Goal: Task Accomplishment & Management: Use online tool/utility

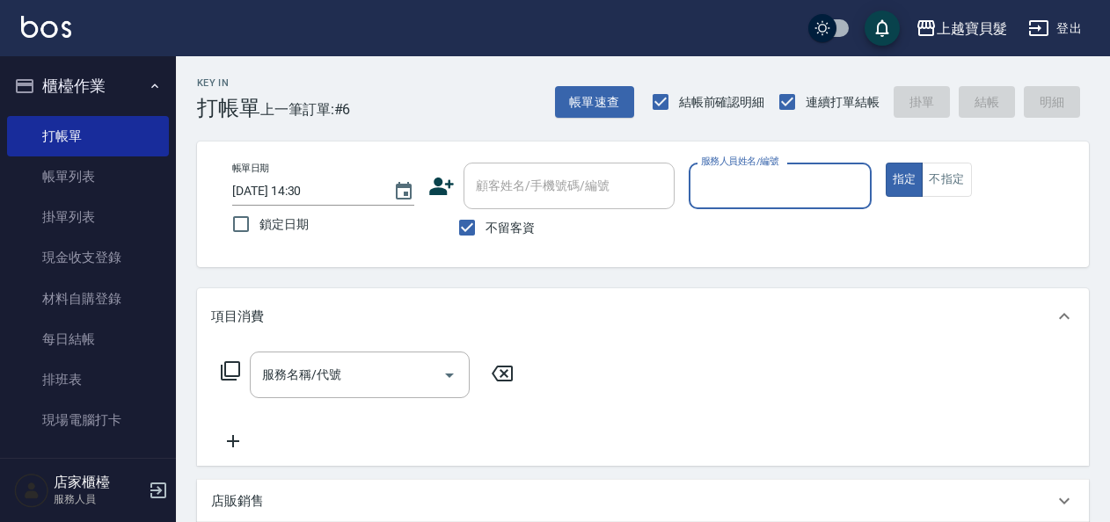
click at [723, 193] on input "服務人員姓名/編號" at bounding box center [779, 186] width 166 height 31
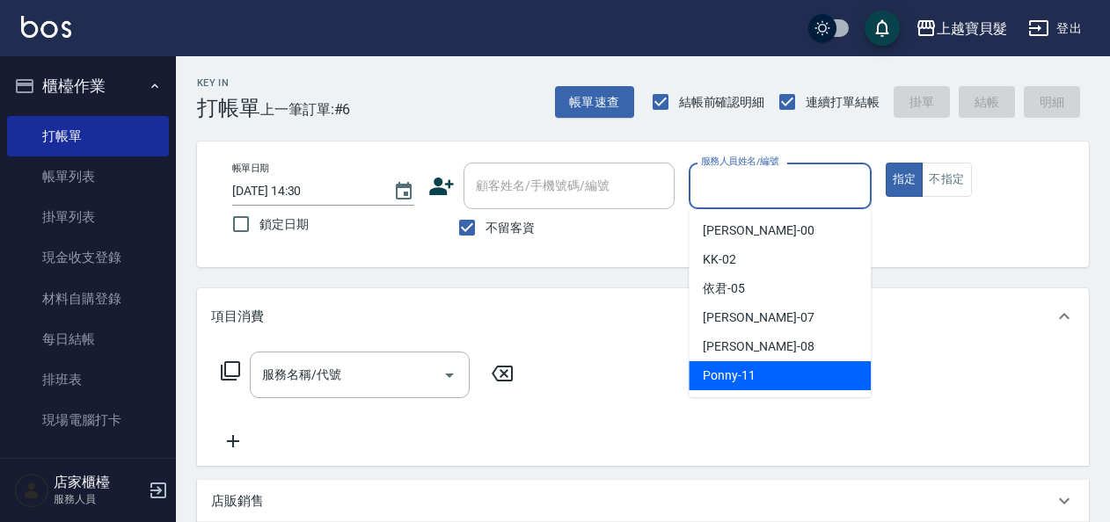
click at [753, 371] on span "Ponny -11" at bounding box center [728, 376] width 53 height 18
type input "Ponny-11"
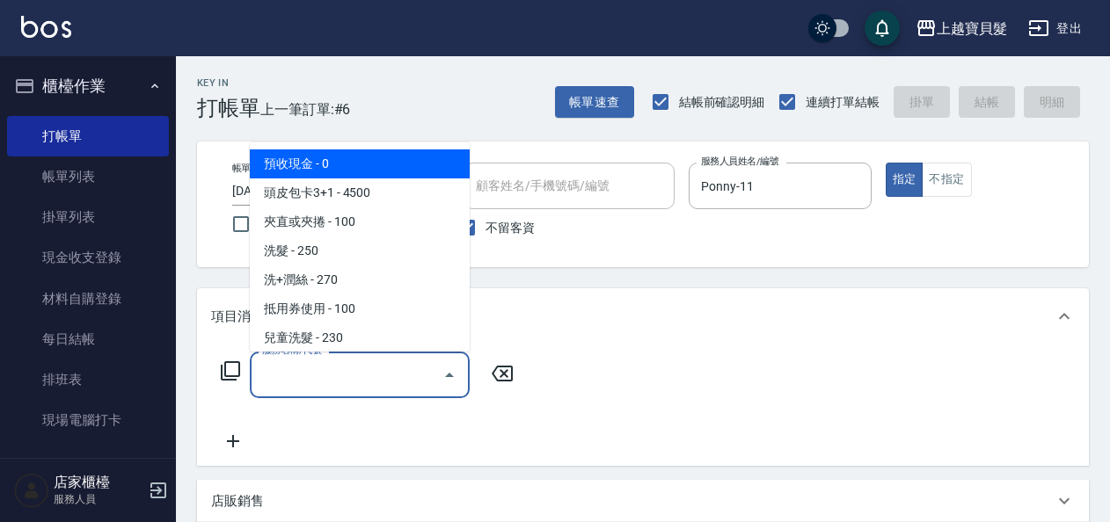
click at [302, 376] on input "服務名稱/代號" at bounding box center [347, 375] width 178 height 31
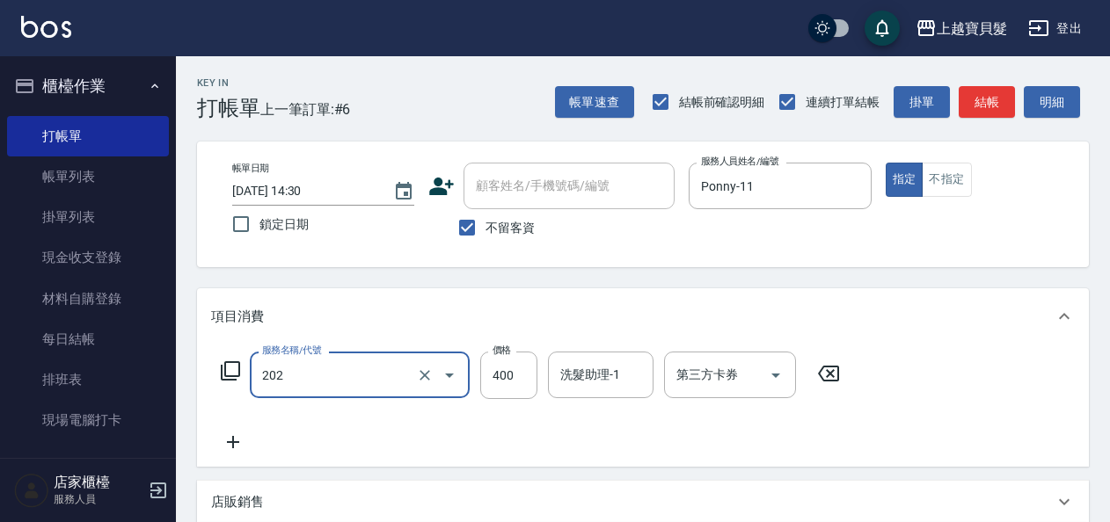
type input "剪髮(202)"
click at [230, 369] on icon at bounding box center [230, 370] width 21 height 21
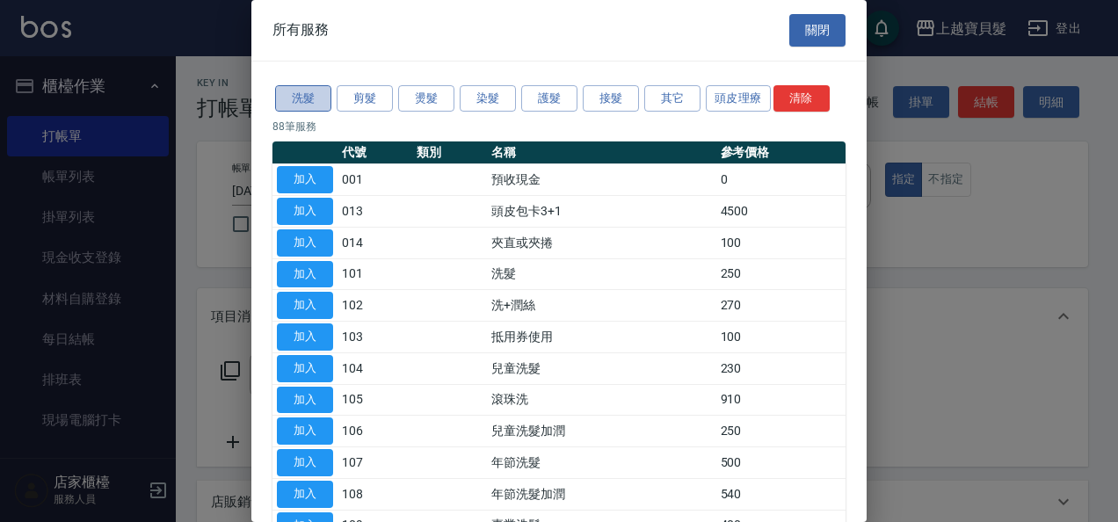
click at [318, 91] on button "洗髮" at bounding box center [303, 98] width 56 height 27
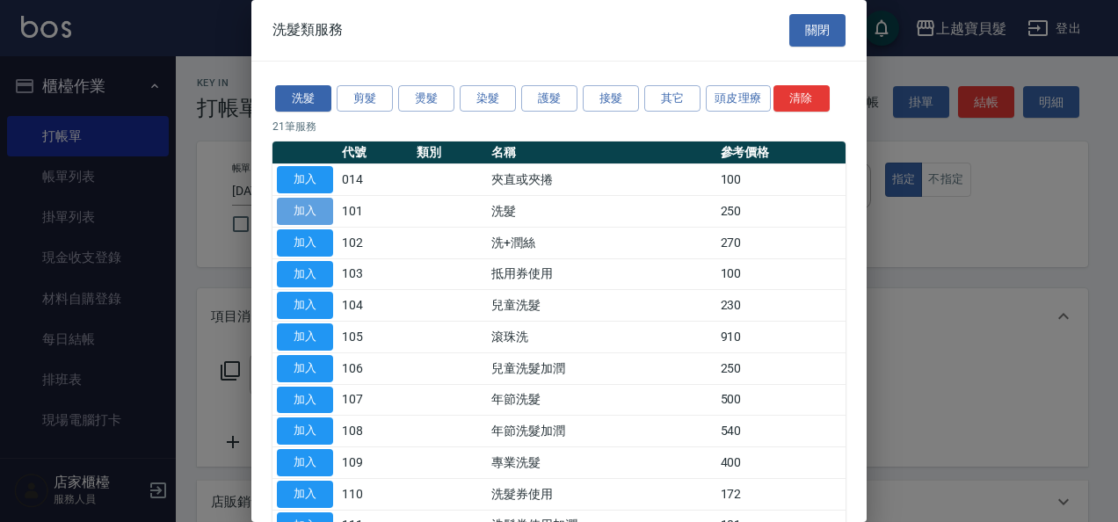
click at [302, 214] on button "加入" at bounding box center [305, 211] width 56 height 27
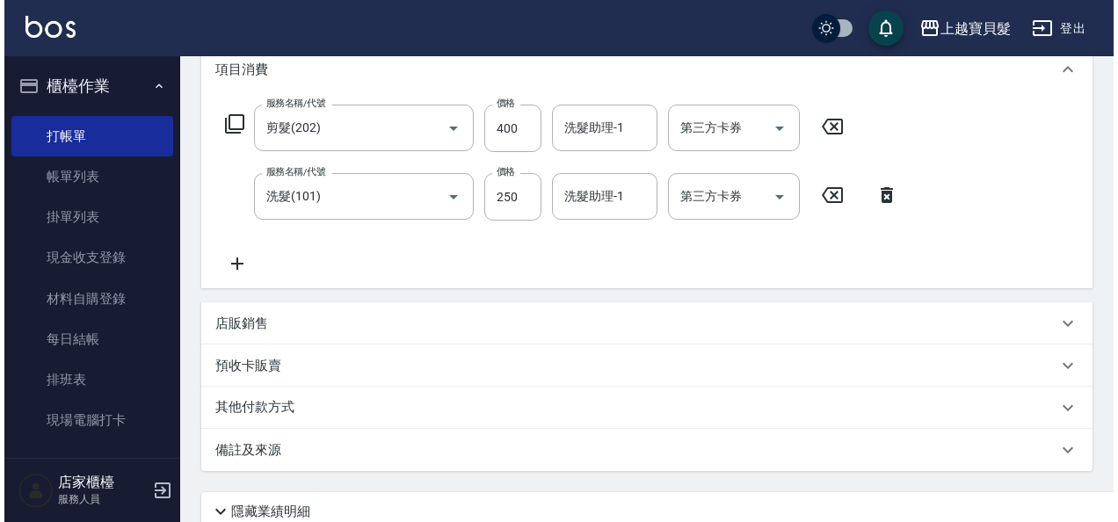
scroll to position [393, 0]
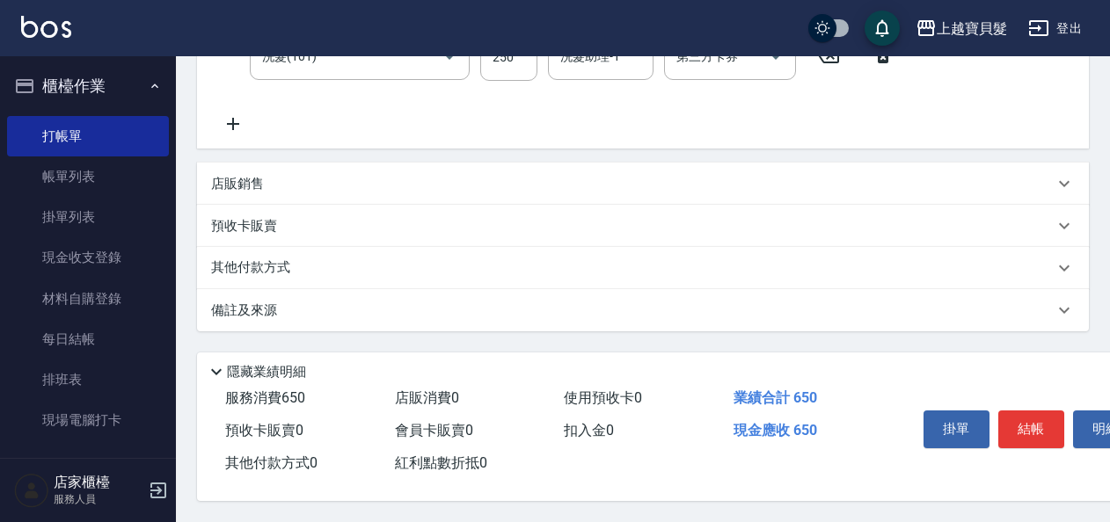
click at [1025, 404] on div "掛單 結帳 明細" at bounding box center [1030, 431] width 229 height 55
click at [1026, 404] on div "掛單 結帳 明細" at bounding box center [1030, 431] width 229 height 55
click at [1027, 404] on div "掛單 結帳 明細" at bounding box center [1030, 431] width 229 height 55
click at [1027, 411] on button "結帳" at bounding box center [1031, 429] width 66 height 37
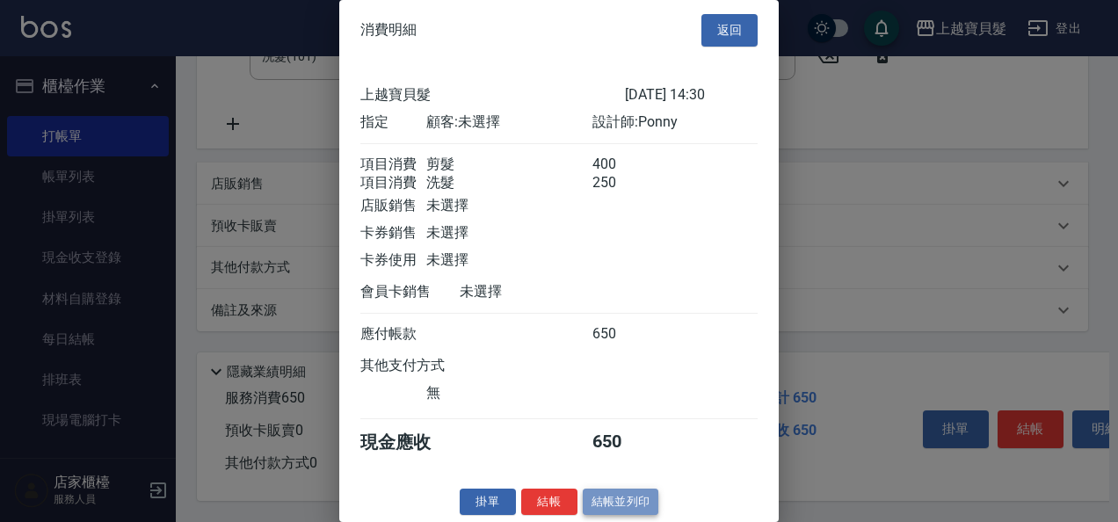
click at [604, 516] on button "結帳並列印" at bounding box center [621, 502] width 76 height 27
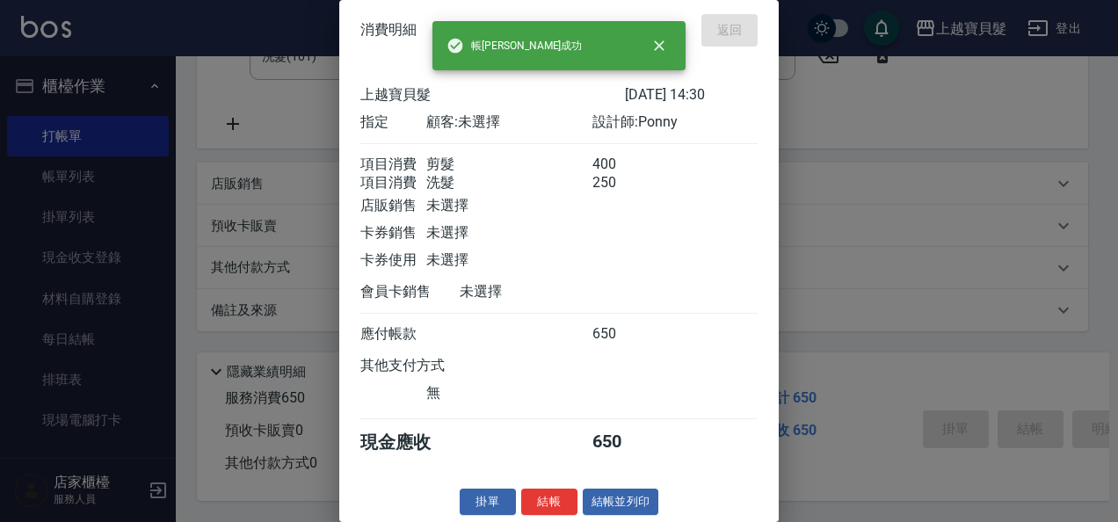
type input "[DATE] 16:45"
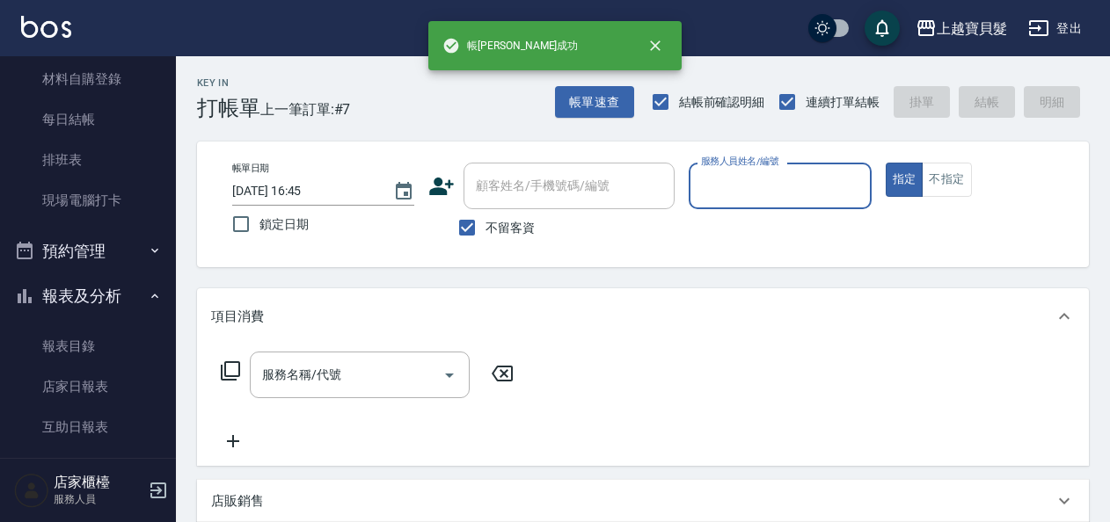
scroll to position [528, 0]
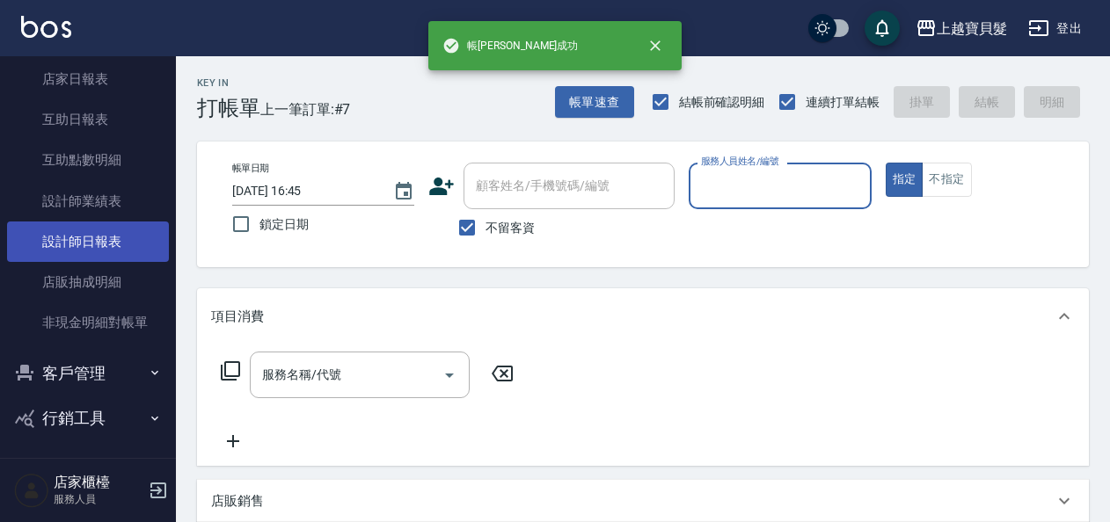
click at [72, 255] on link "設計師日報表" at bounding box center [88, 242] width 162 height 40
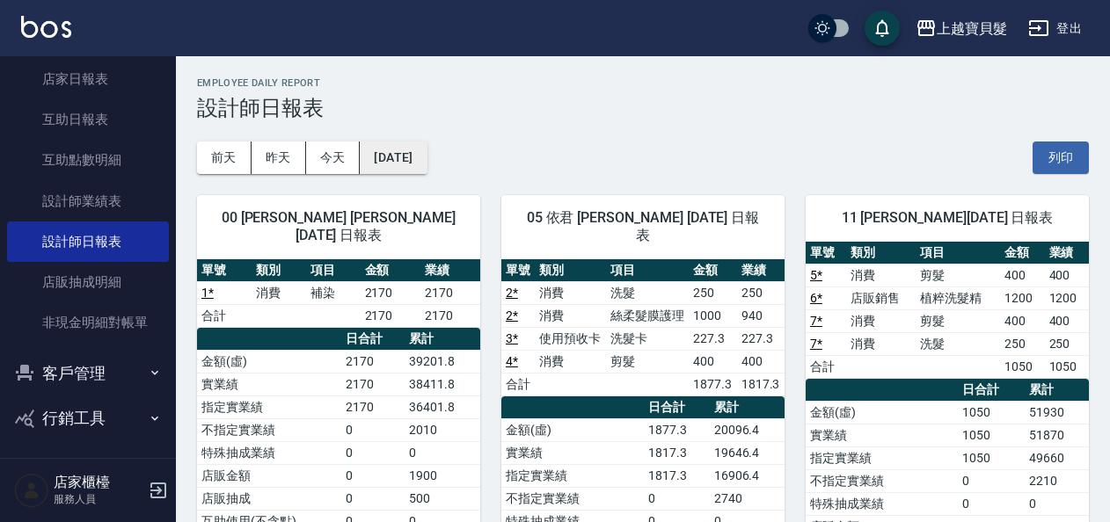
click at [409, 156] on button "[DATE]" at bounding box center [393, 158] width 67 height 33
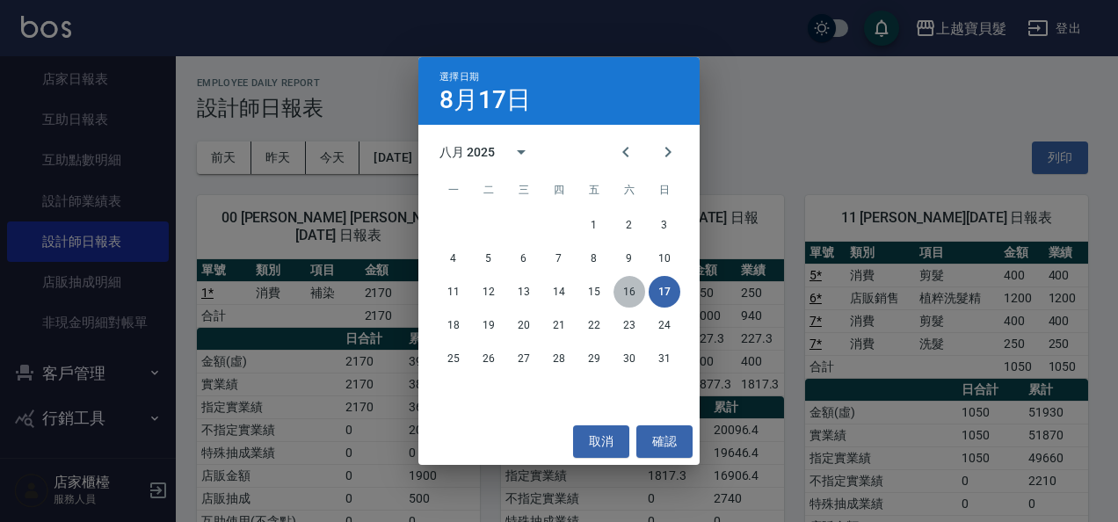
click at [628, 293] on button "16" at bounding box center [630, 292] width 32 height 32
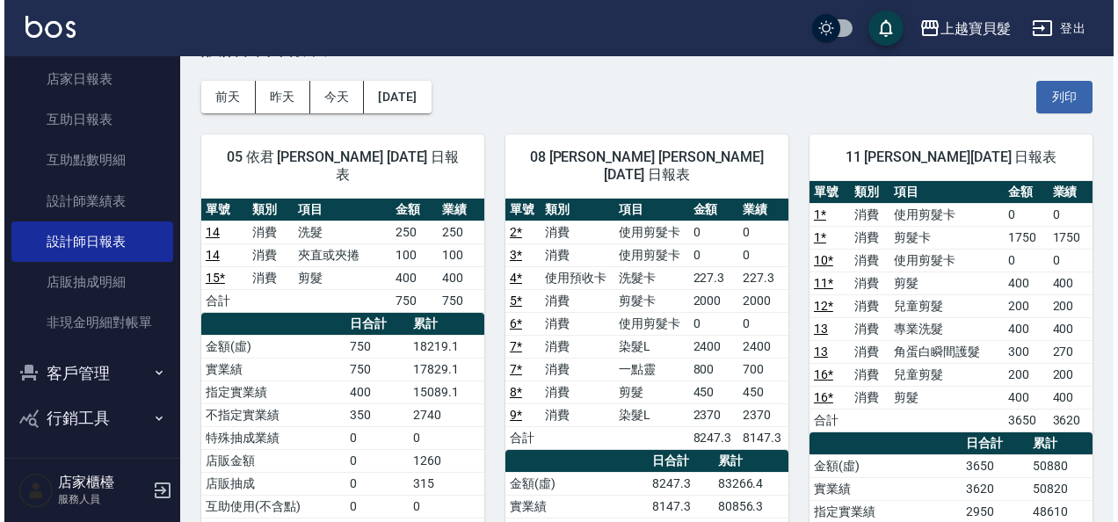
scroll to position [88, 0]
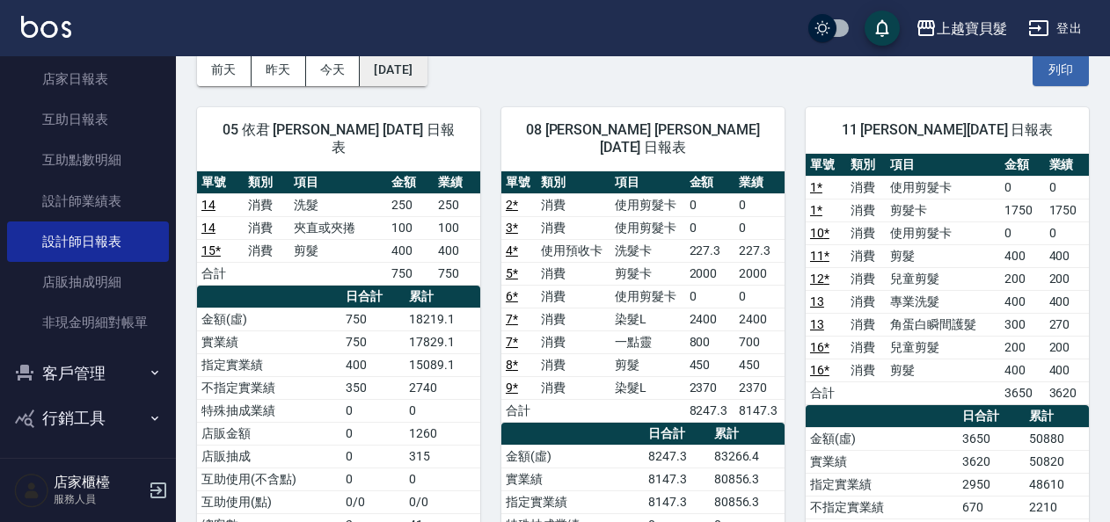
click at [419, 70] on button "[DATE]" at bounding box center [393, 70] width 67 height 33
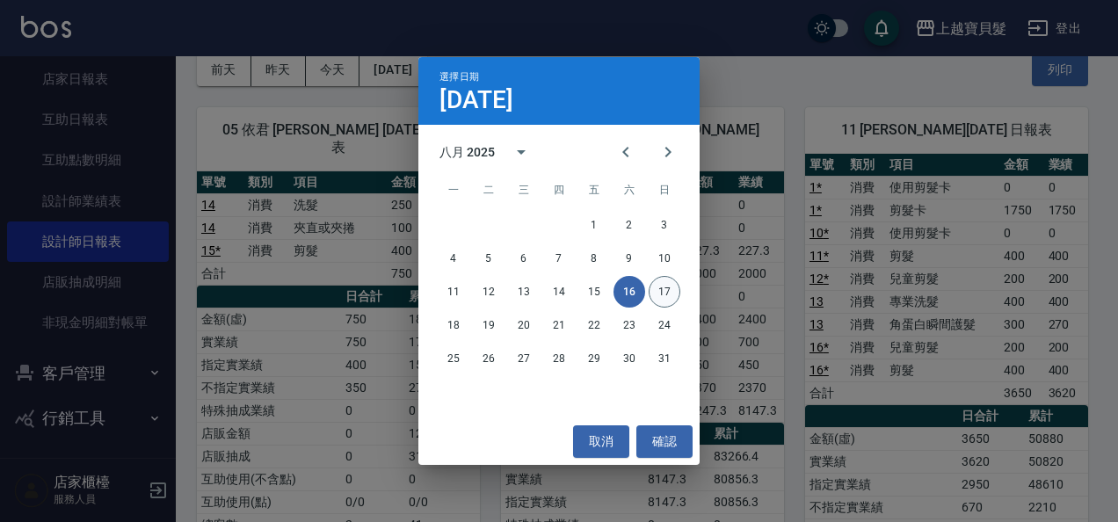
click at [663, 285] on button "17" at bounding box center [665, 292] width 32 height 32
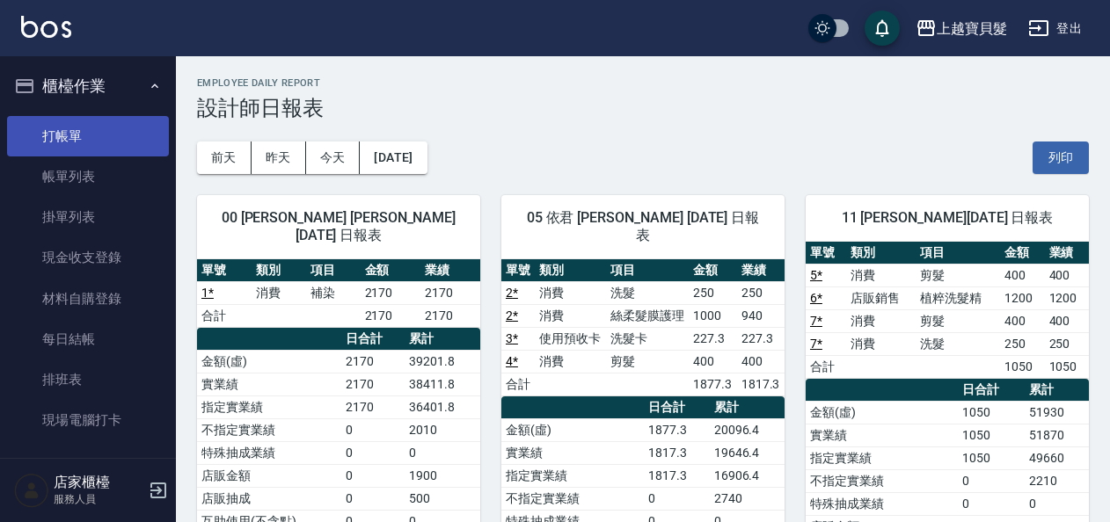
click at [74, 139] on link "打帳單" at bounding box center [88, 136] width 162 height 40
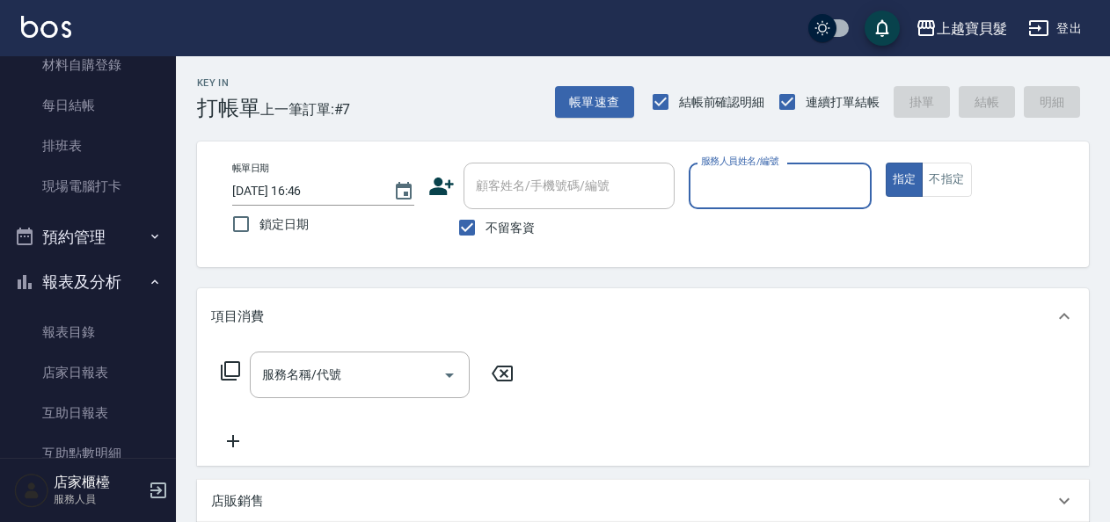
scroll to position [440, 0]
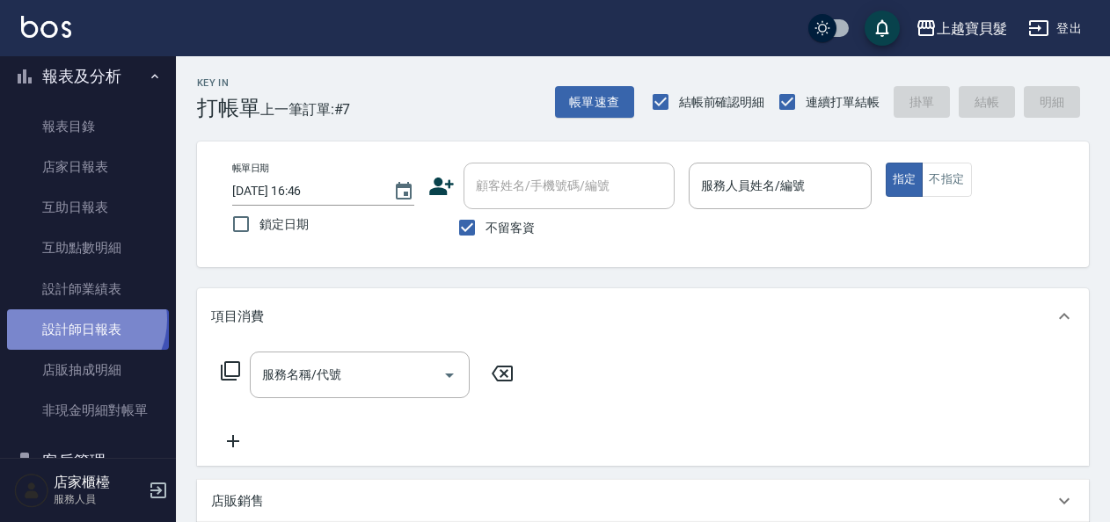
click at [83, 320] on link "設計師日報表" at bounding box center [88, 329] width 162 height 40
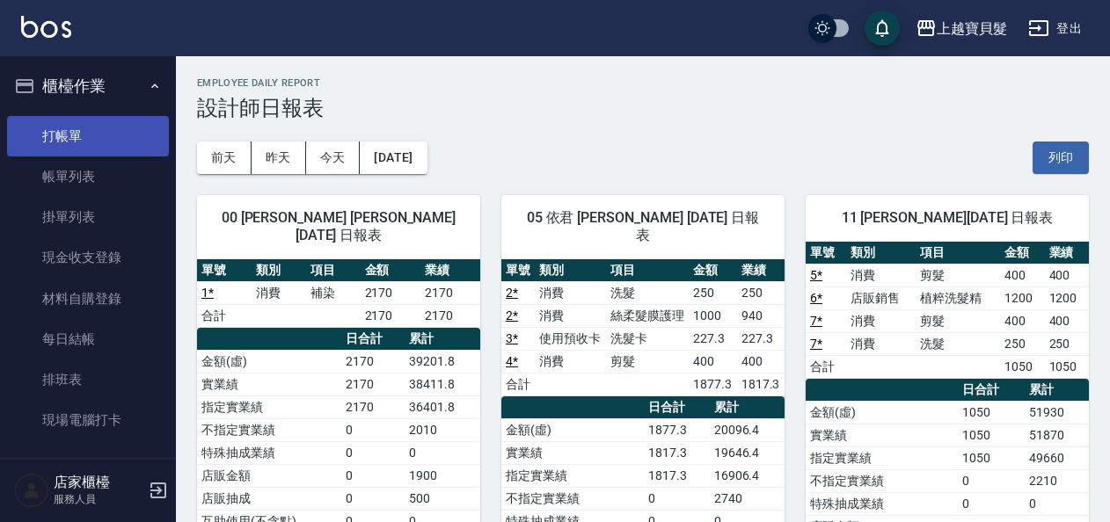
click at [88, 127] on link "打帳單" at bounding box center [88, 136] width 162 height 40
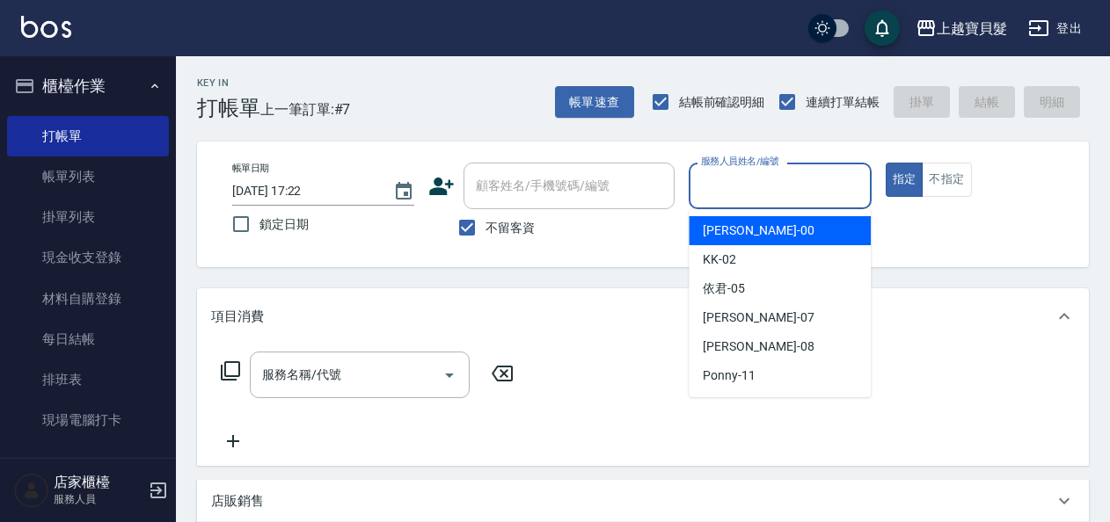
click at [808, 188] on input "服務人員姓名/編號" at bounding box center [779, 186] width 166 height 31
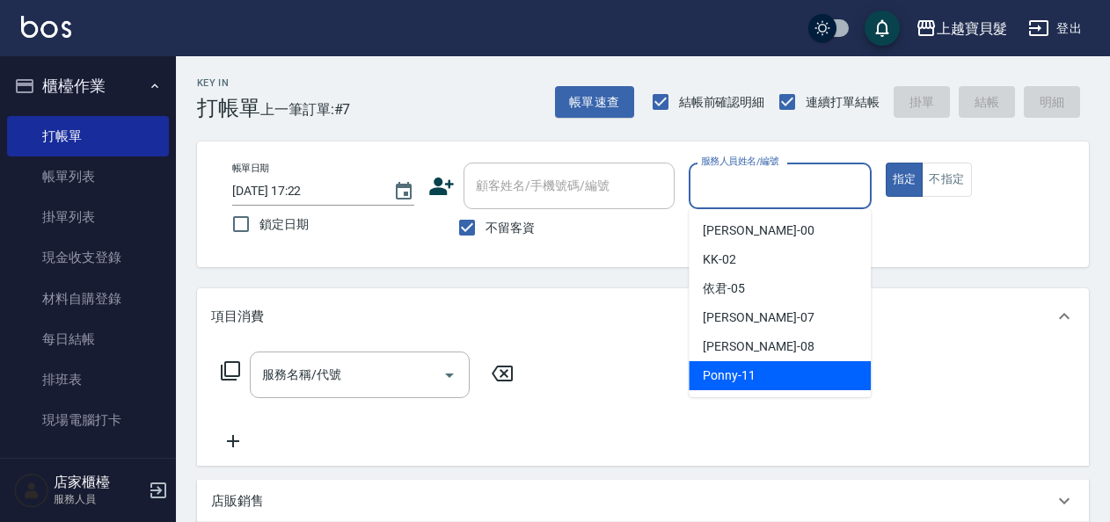
click at [759, 370] on div "Ponny -11" at bounding box center [779, 375] width 182 height 29
type input "Ponny-11"
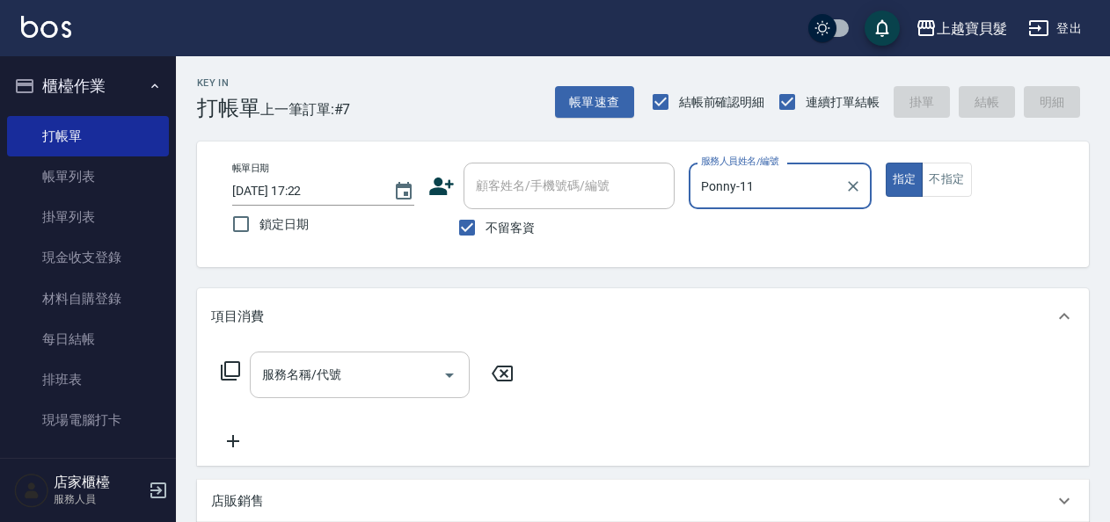
click at [317, 373] on input "服務名稱/代號" at bounding box center [347, 375] width 178 height 31
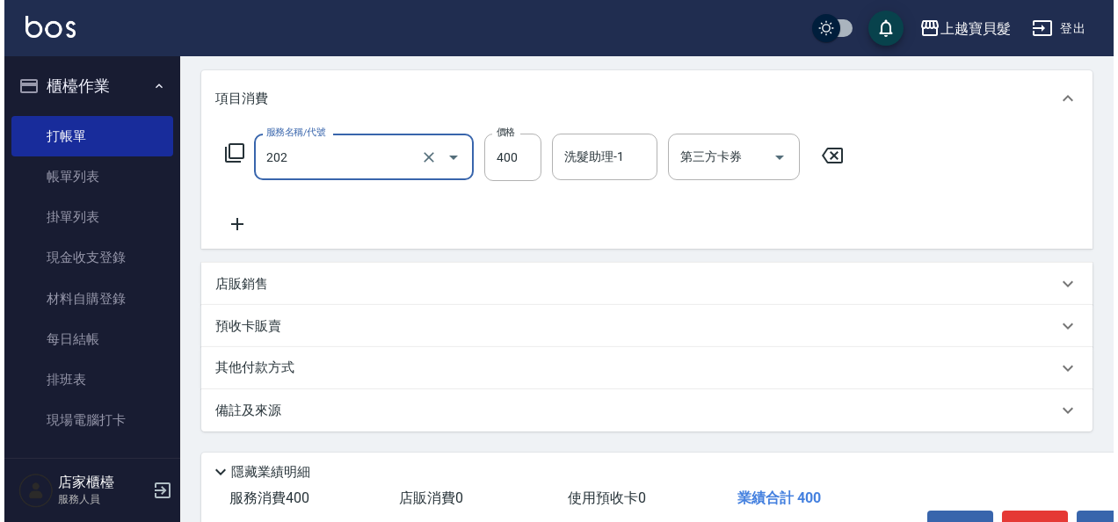
scroll to position [324, 0]
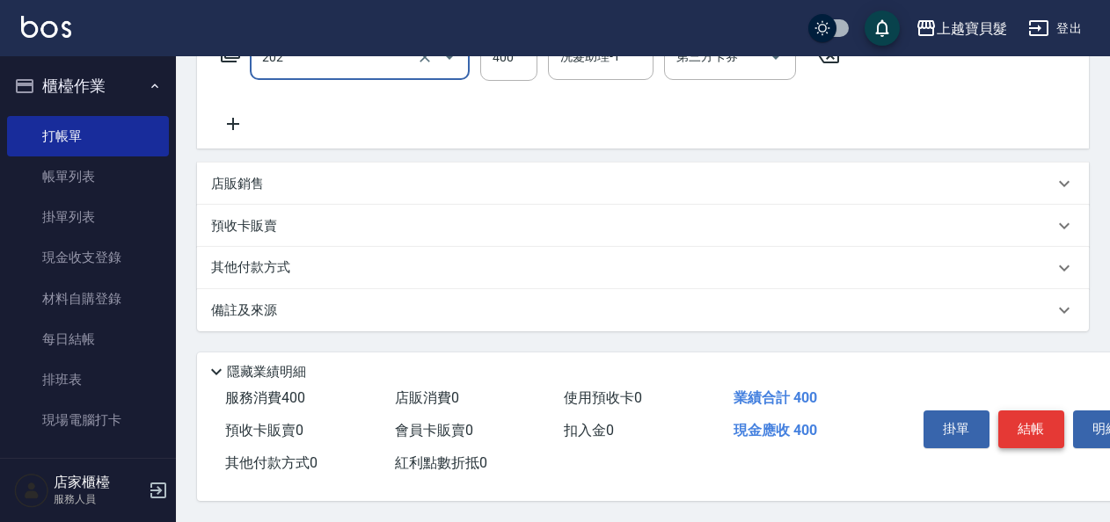
type input "剪髮(202)"
click at [1029, 418] on button "結帳" at bounding box center [1031, 429] width 66 height 37
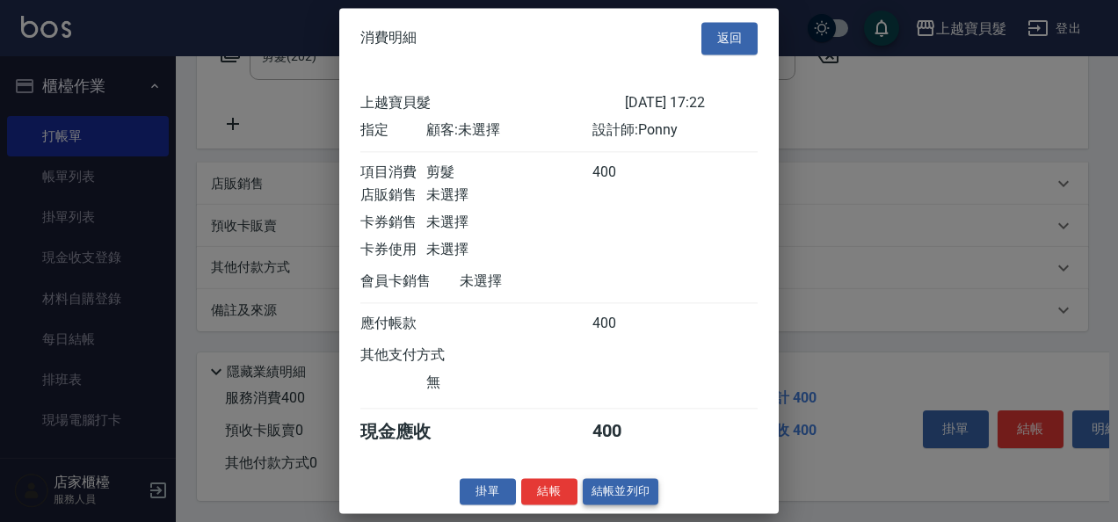
scroll to position [4, 0]
click at [627, 492] on button "結帳並列印" at bounding box center [621, 491] width 76 height 27
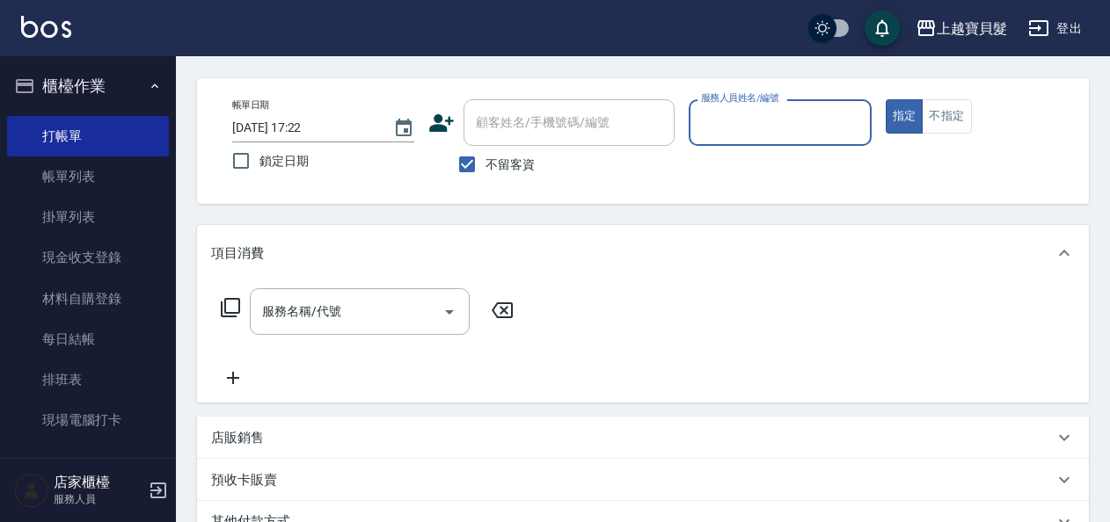
scroll to position [88, 0]
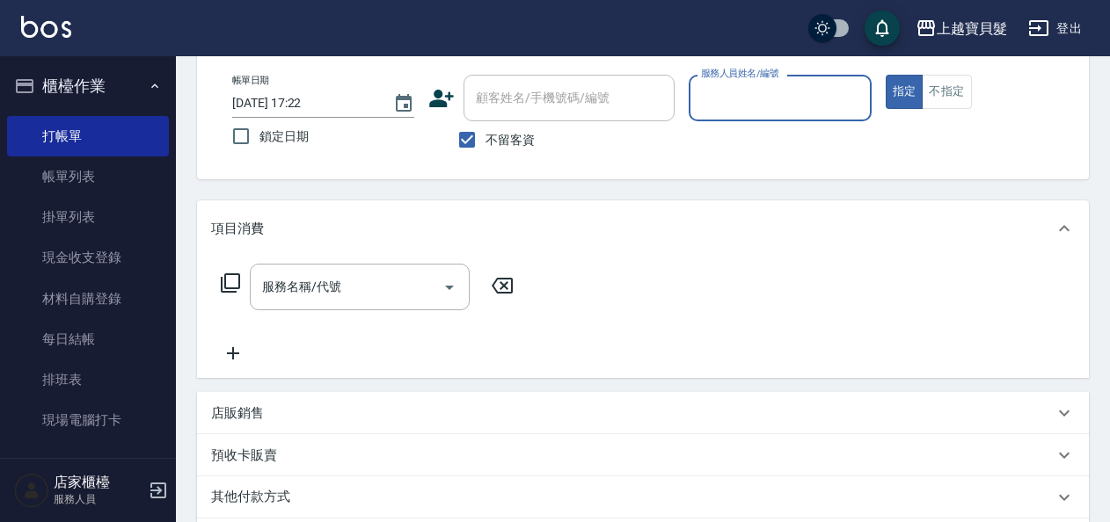
click at [717, 95] on input "服務人員姓名/編號" at bounding box center [779, 98] width 166 height 31
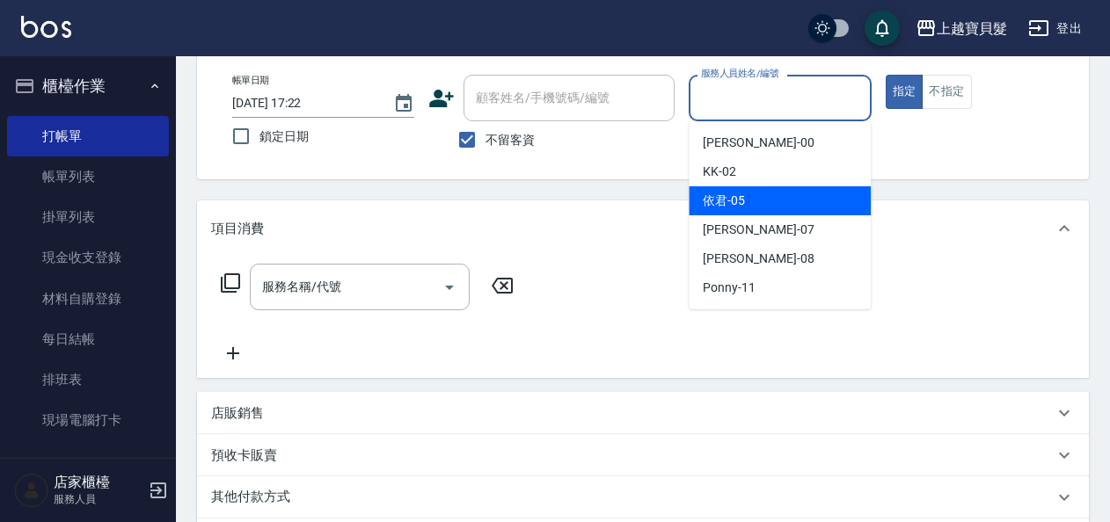
drag, startPoint x: 732, startPoint y: 195, endPoint x: 839, endPoint y: 160, distance: 112.0
click at [740, 195] on span "依君 -05" at bounding box center [723, 201] width 42 height 18
type input "依君-05"
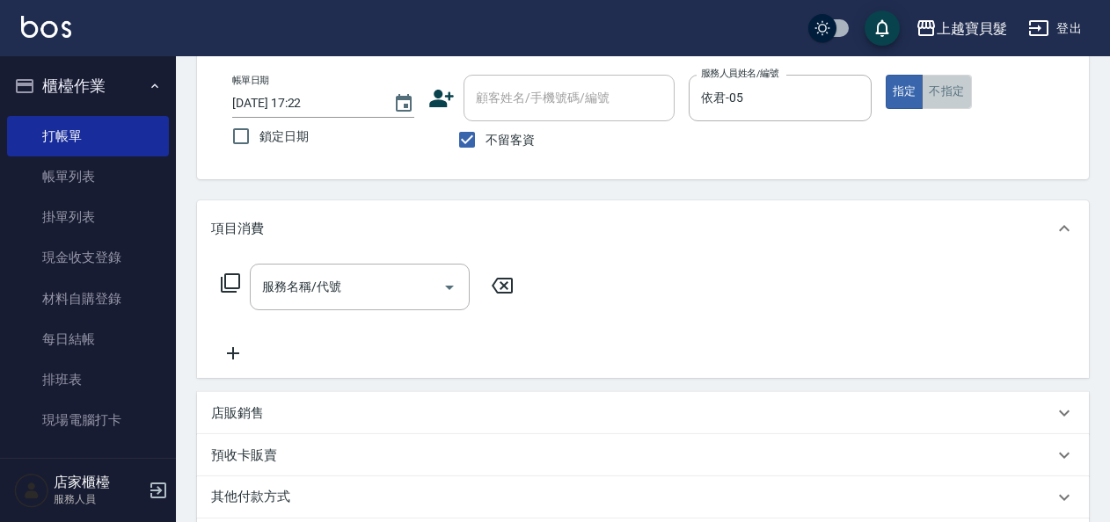
click at [944, 93] on button "不指定" at bounding box center [945, 92] width 49 height 34
click at [378, 288] on input "服務名稱/代號" at bounding box center [347, 287] width 178 height 31
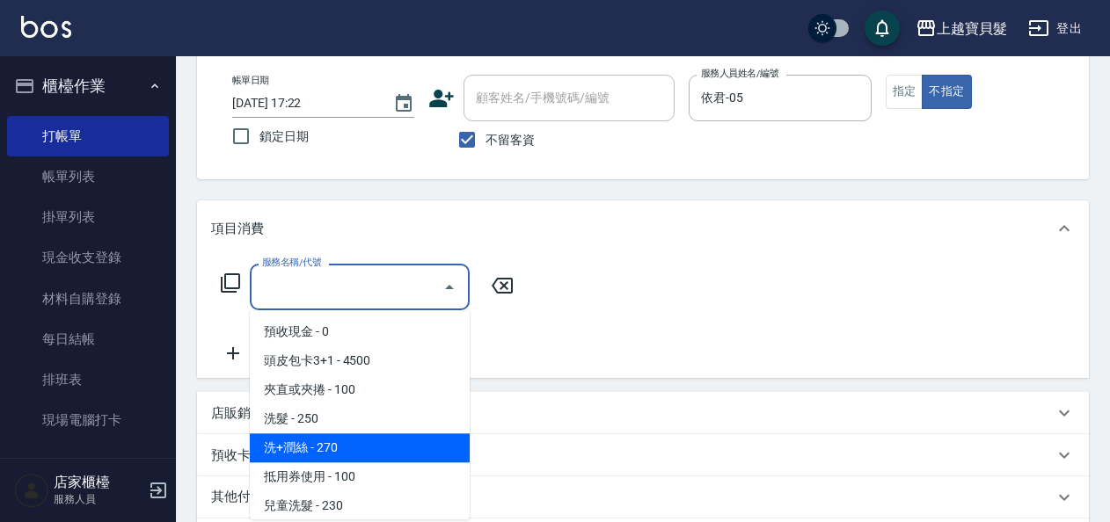
click at [352, 454] on span "洗+潤絲 - 270" at bounding box center [360, 447] width 220 height 29
type input "洗+潤絲(102)"
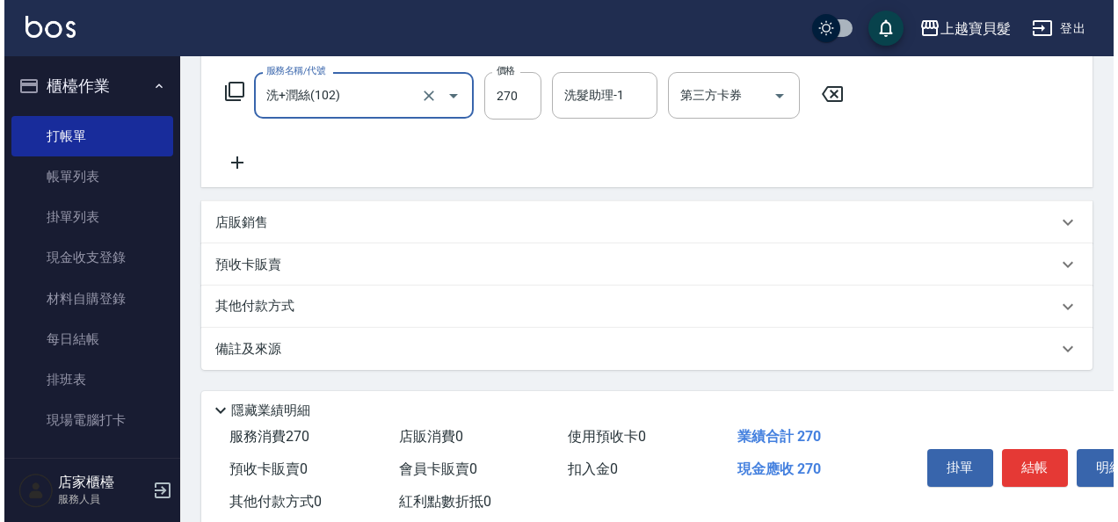
scroll to position [324, 0]
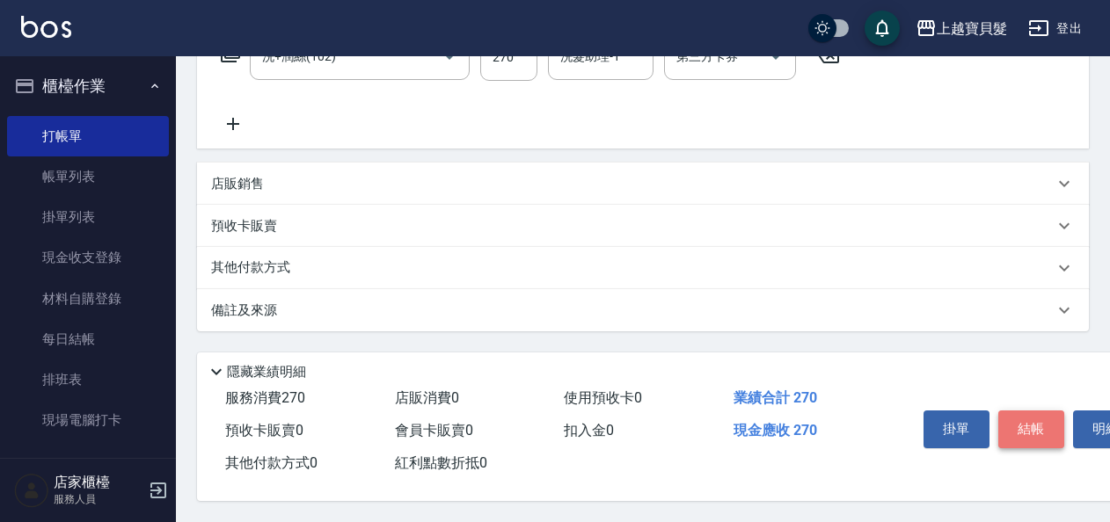
click at [1022, 421] on button "結帳" at bounding box center [1031, 429] width 66 height 37
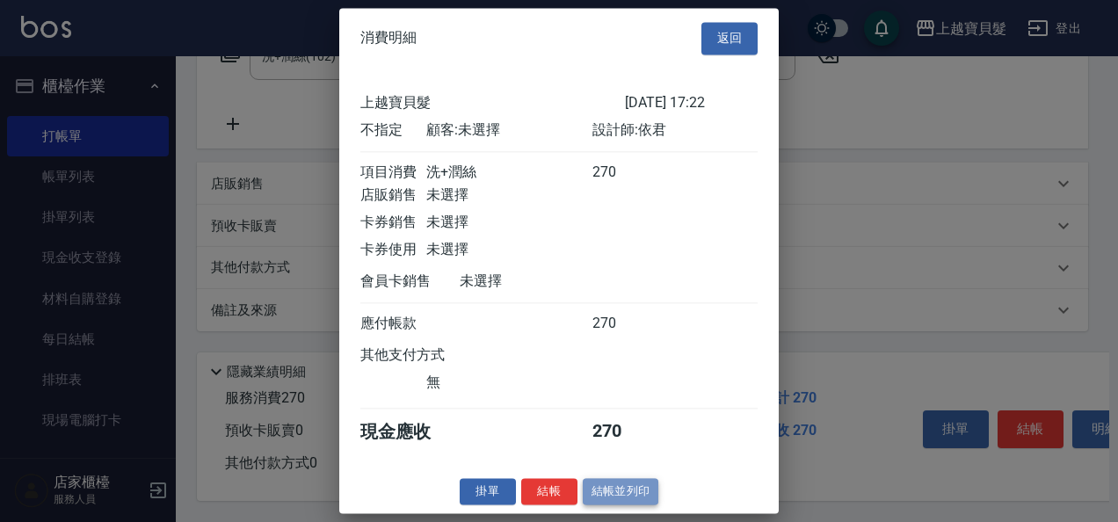
click at [637, 506] on button "結帳並列印" at bounding box center [621, 491] width 76 height 27
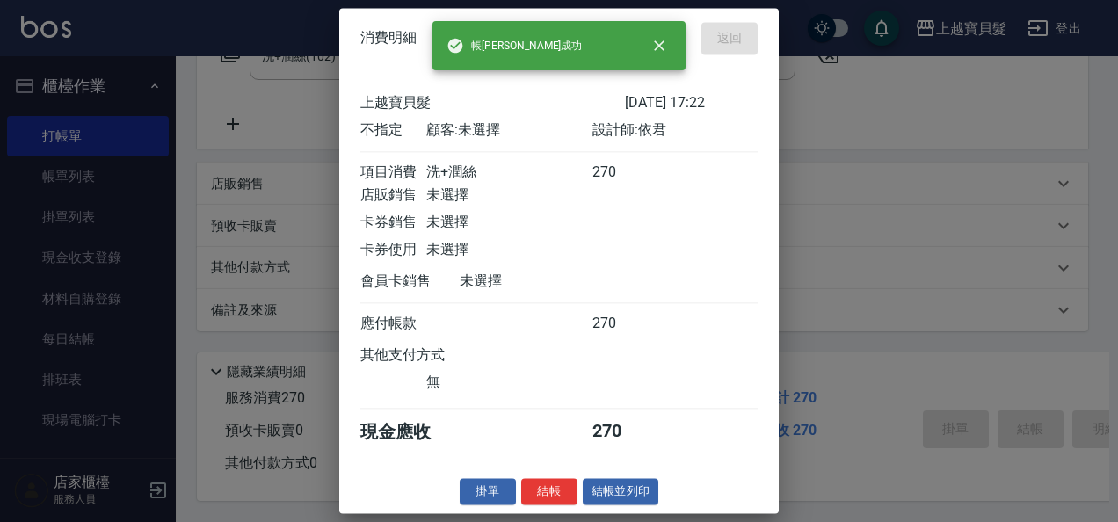
type input "[DATE] 17:47"
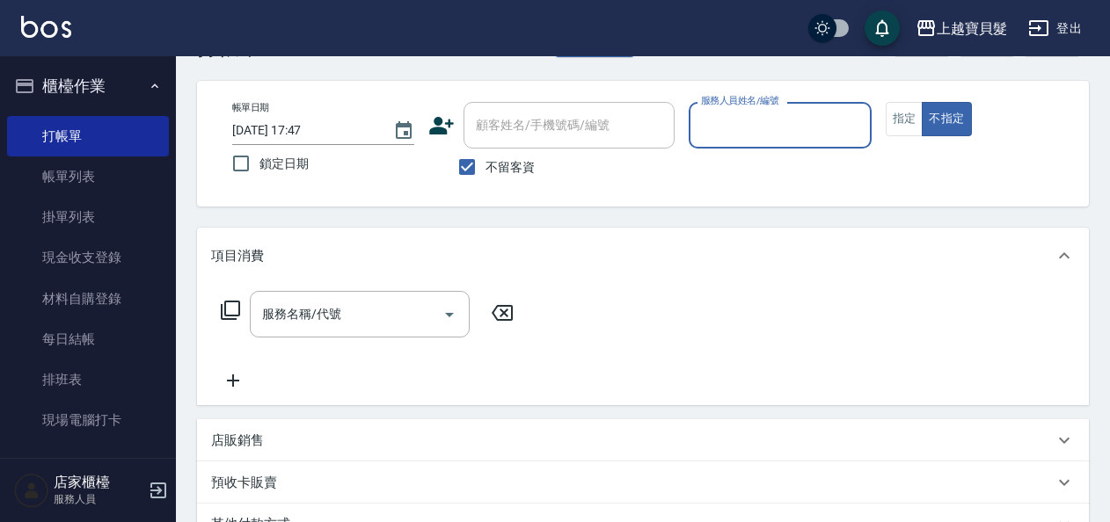
scroll to position [88, 0]
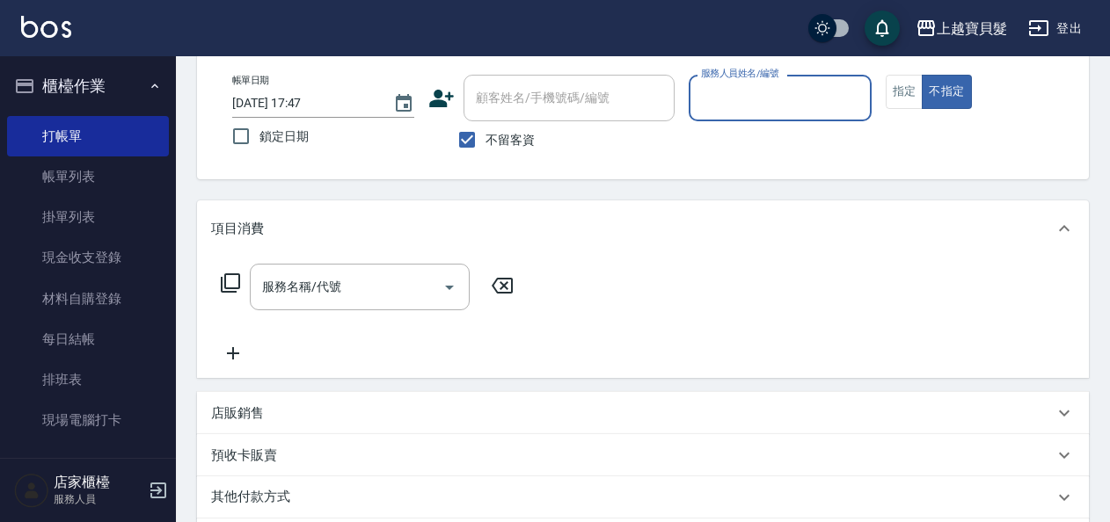
click at [733, 102] on input "服務人員姓名/編號" at bounding box center [779, 98] width 166 height 31
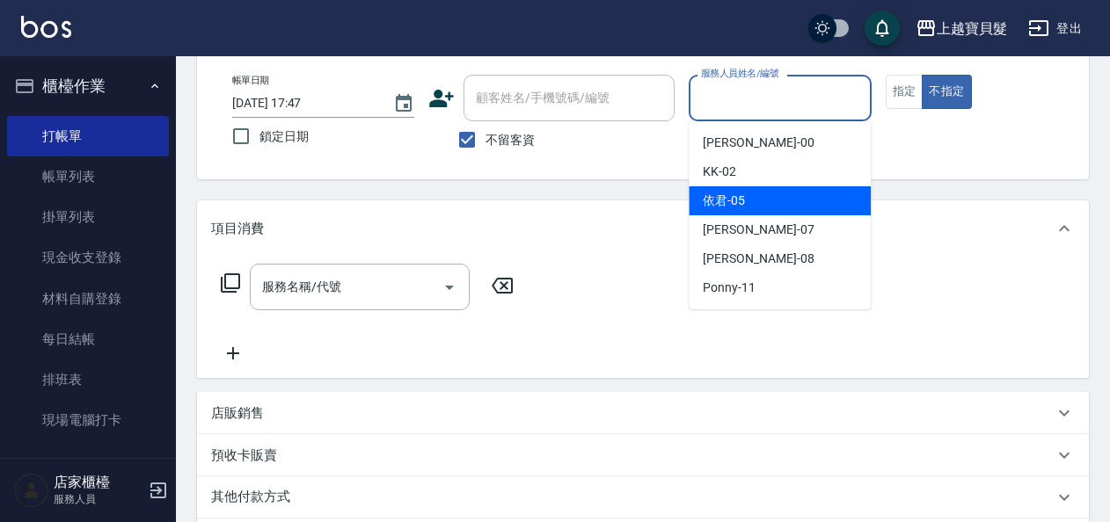
click at [739, 200] on span "依君 -05" at bounding box center [723, 201] width 42 height 18
type input "依君-05"
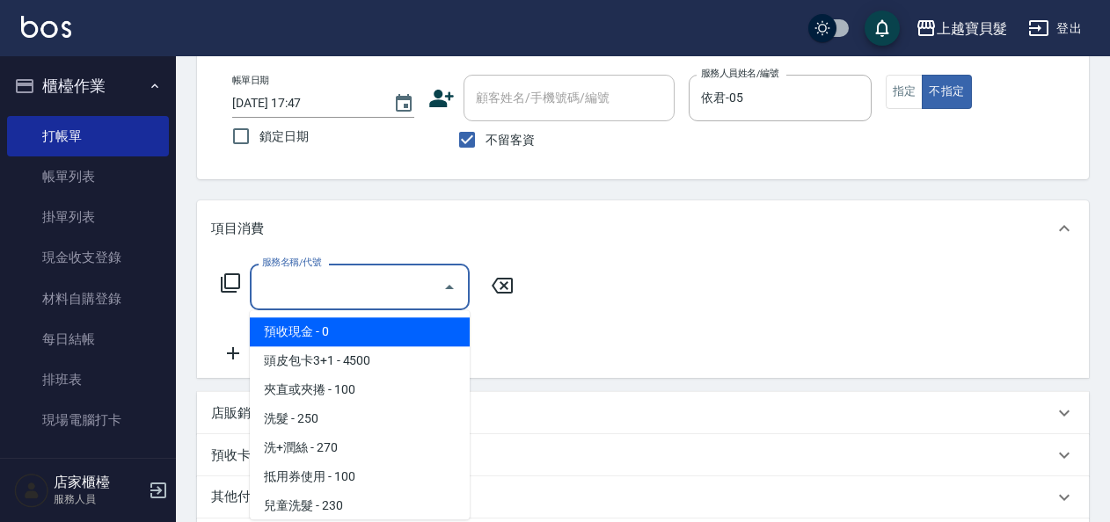
click at [318, 288] on input "服務名稱/代號" at bounding box center [347, 287] width 178 height 31
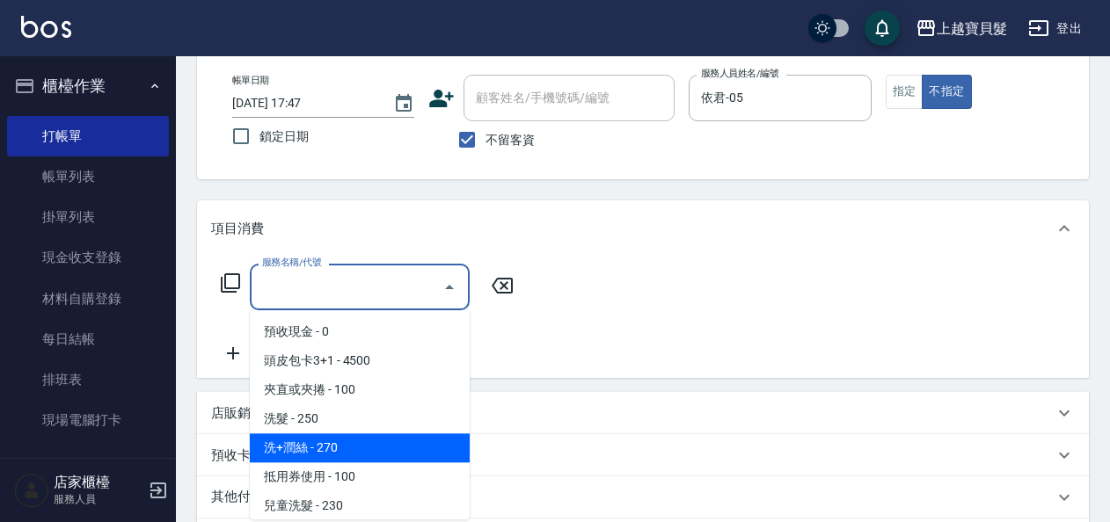
click at [362, 448] on span "洗+潤絲 - 270" at bounding box center [360, 447] width 220 height 29
type input "洗+潤絲(102)"
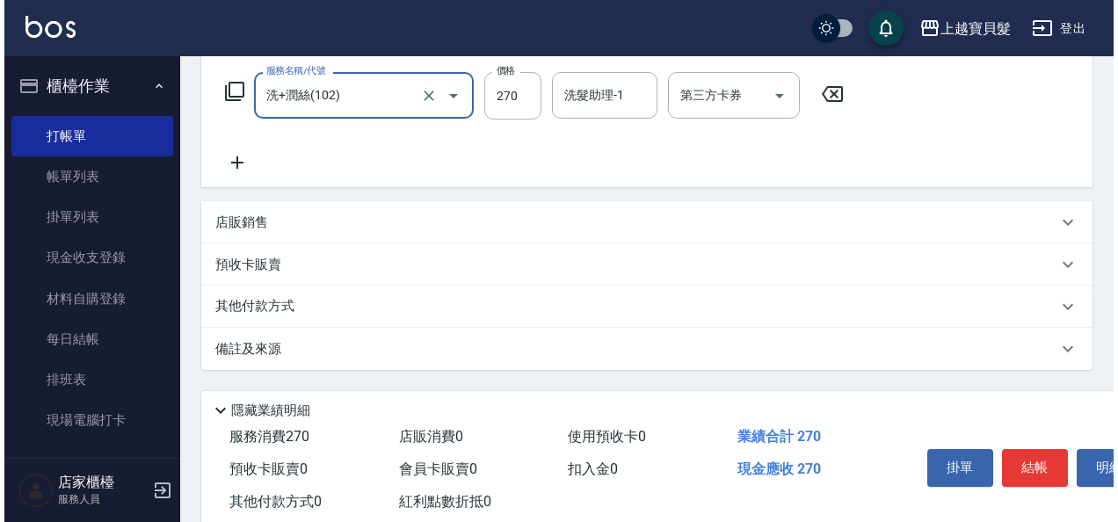
scroll to position [324, 0]
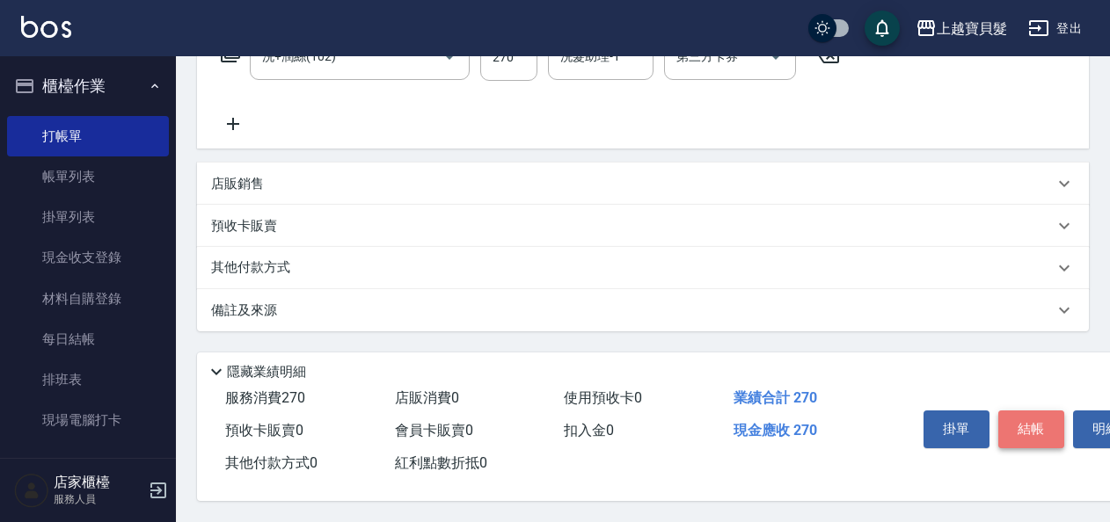
click at [1021, 430] on button "結帳" at bounding box center [1031, 429] width 66 height 37
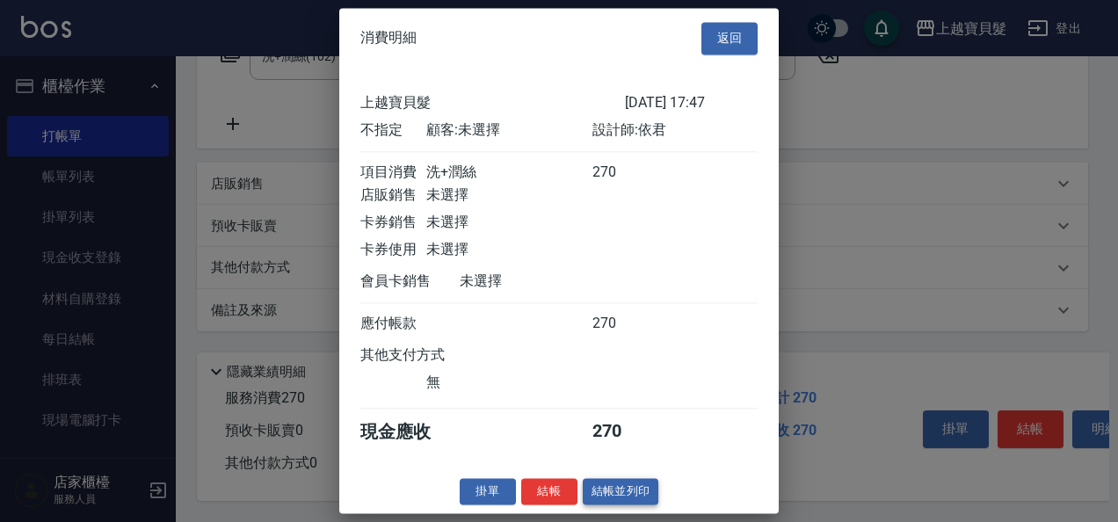
click at [608, 501] on button "結帳並列印" at bounding box center [621, 491] width 76 height 27
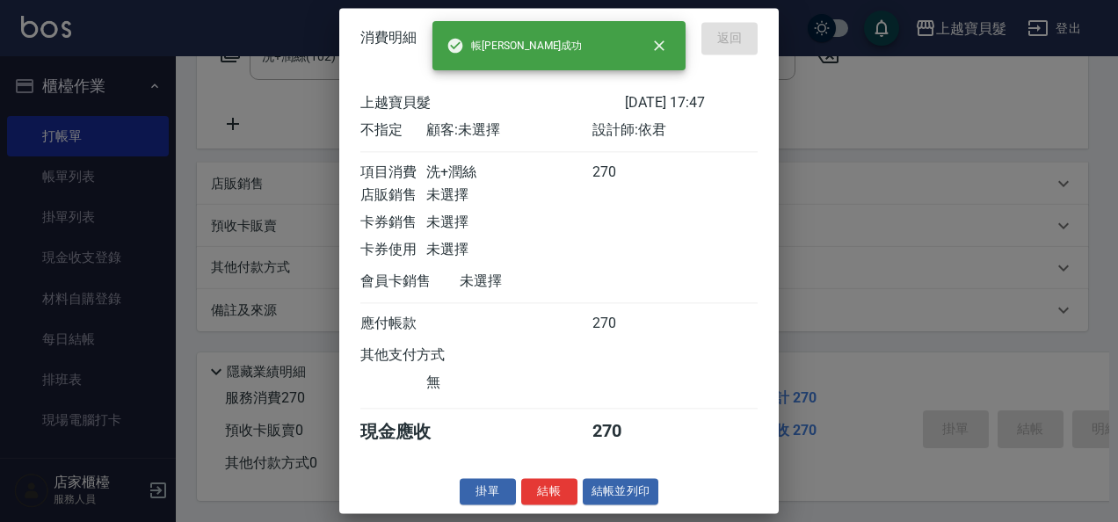
type input "[DATE] 17:48"
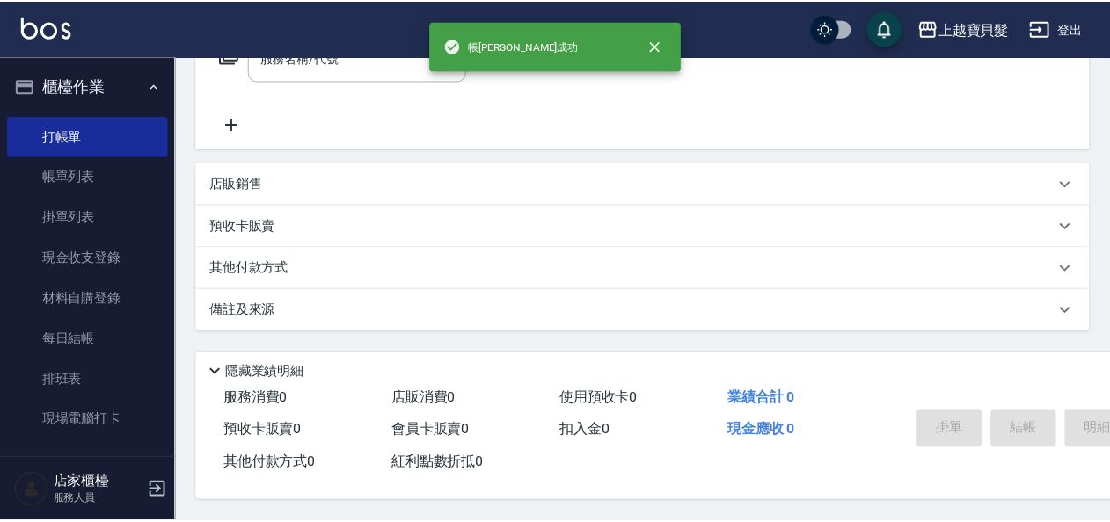
scroll to position [0, 0]
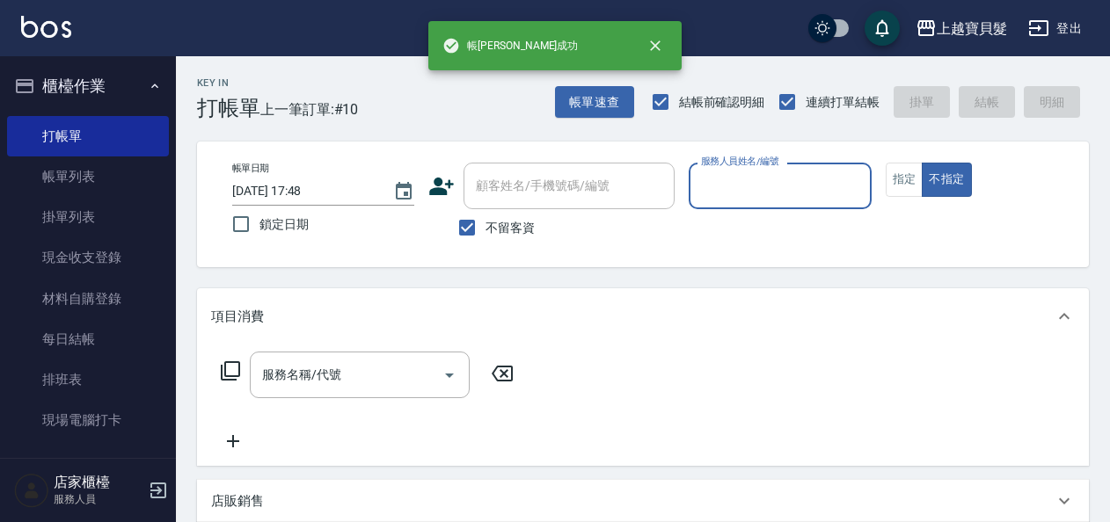
click at [506, 224] on span "不留客資" at bounding box center [509, 228] width 49 height 18
click at [485, 224] on input "不留客資" at bounding box center [466, 227] width 37 height 37
checkbox input "false"
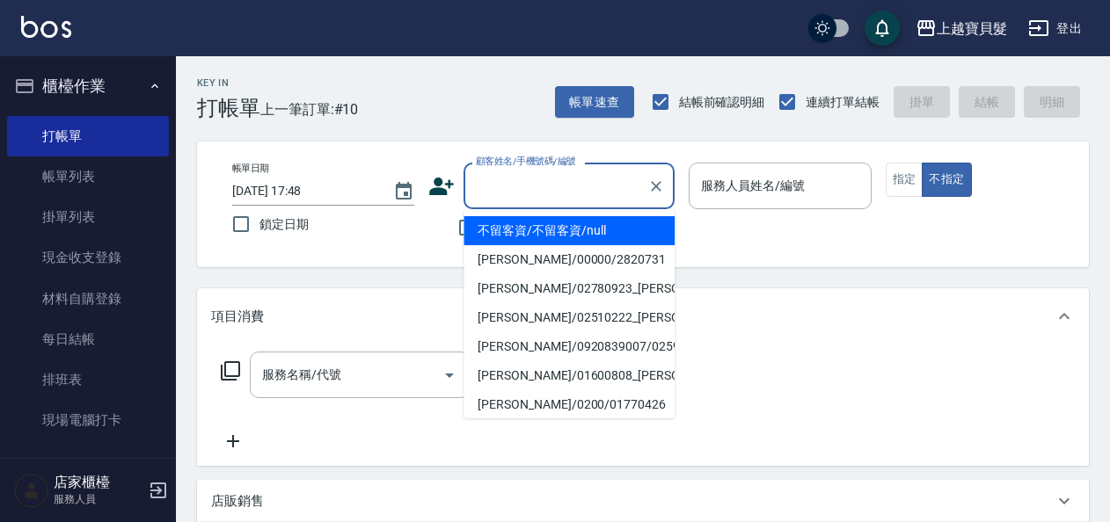
click at [525, 176] on input "顧客姓名/手機號碼/編號" at bounding box center [555, 186] width 169 height 31
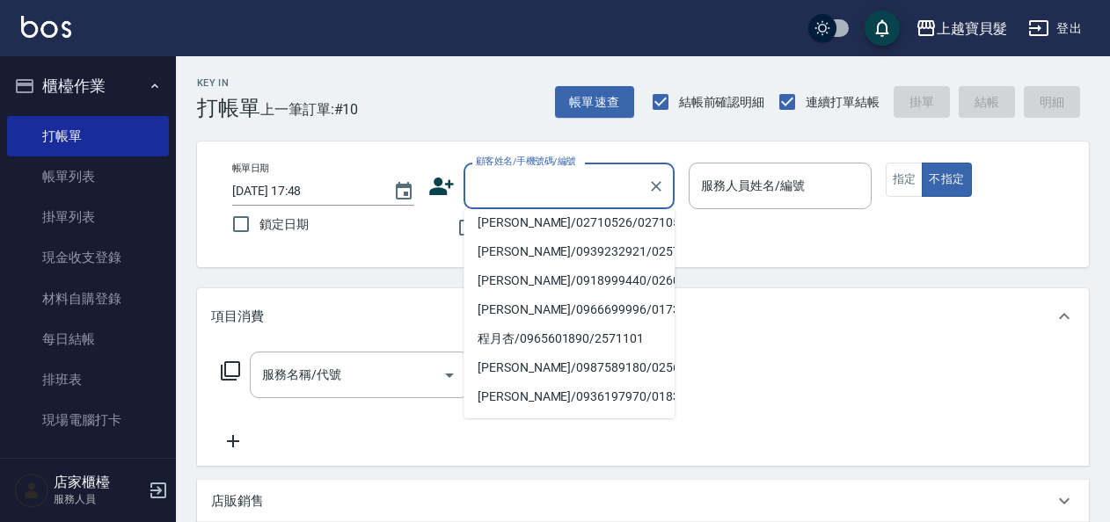
scroll to position [264, 0]
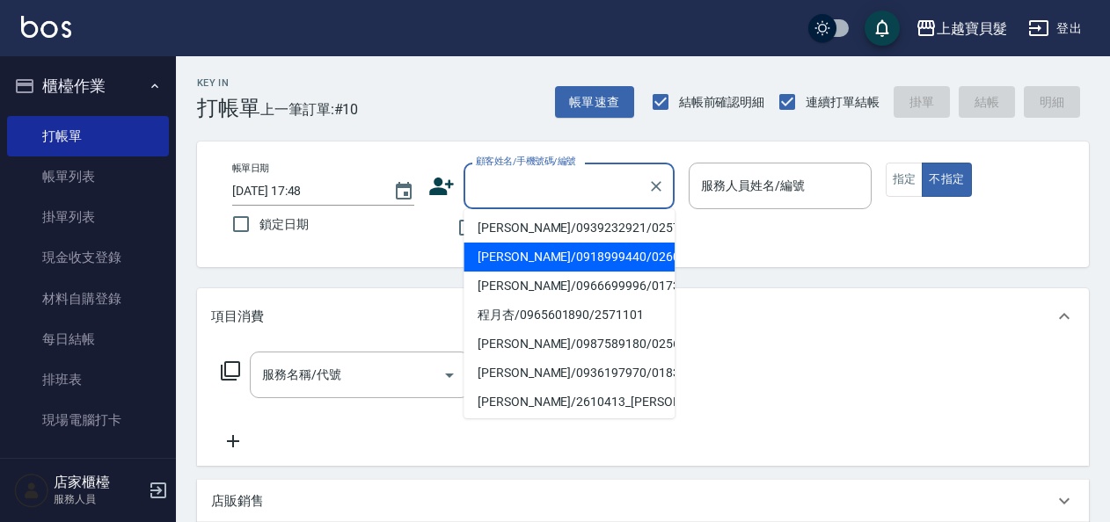
click at [570, 272] on li "[PERSON_NAME]/0918999440/02600606" at bounding box center [568, 257] width 211 height 29
type input "[PERSON_NAME]/0918999440/02600606"
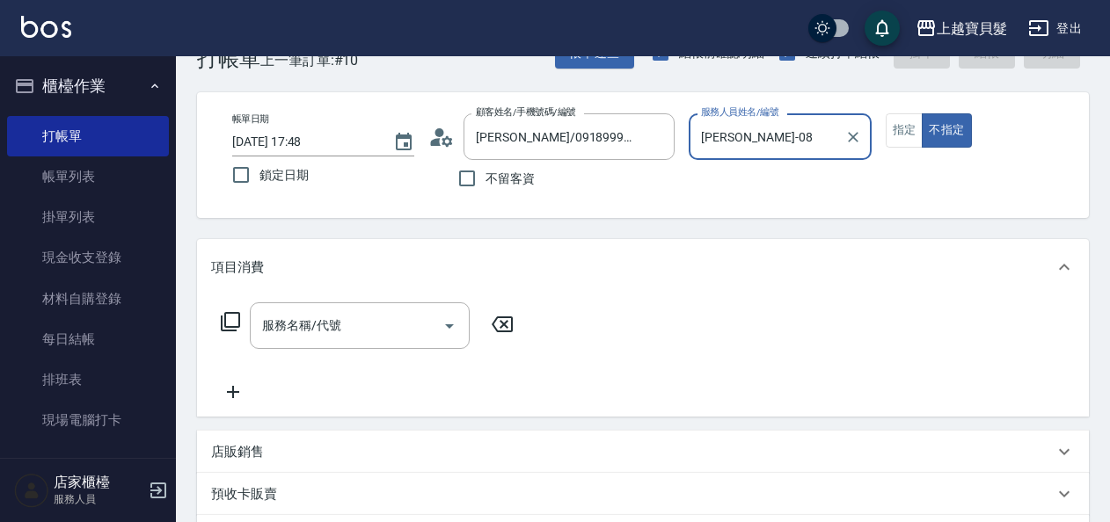
scroll to position [88, 0]
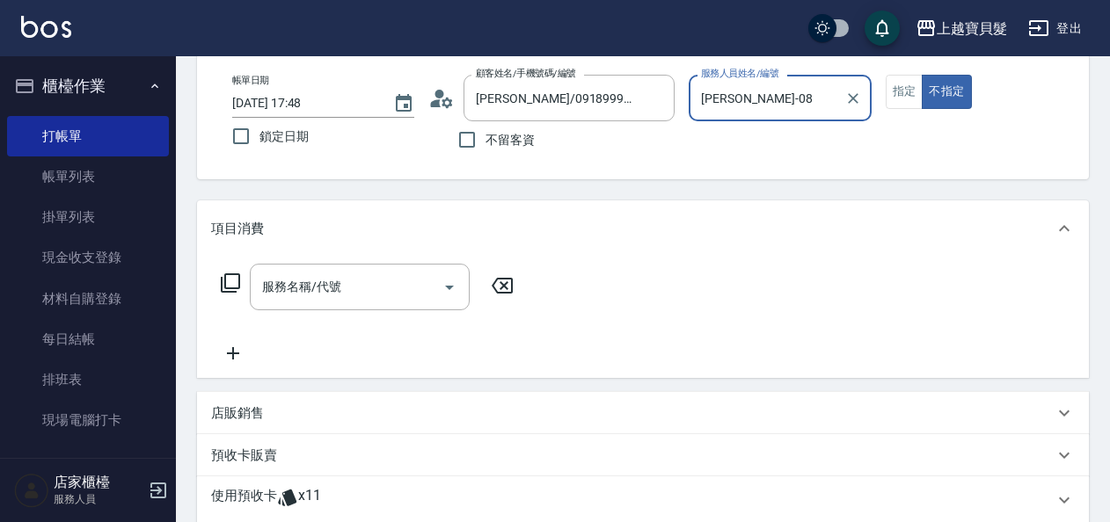
click at [767, 103] on input "[PERSON_NAME]-08" at bounding box center [766, 98] width 140 height 31
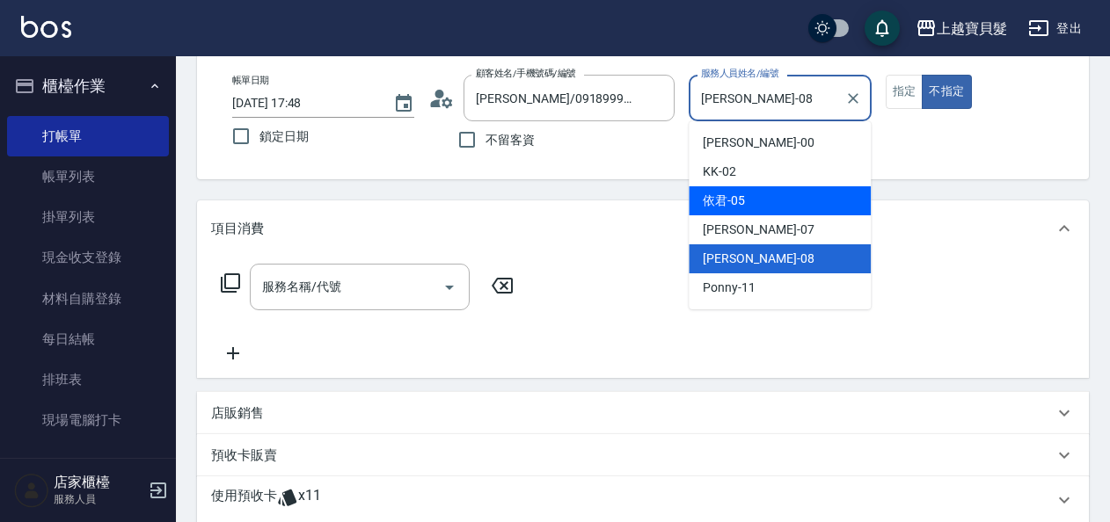
click at [768, 192] on div "依君 -05" at bounding box center [779, 200] width 182 height 29
type input "依君-05"
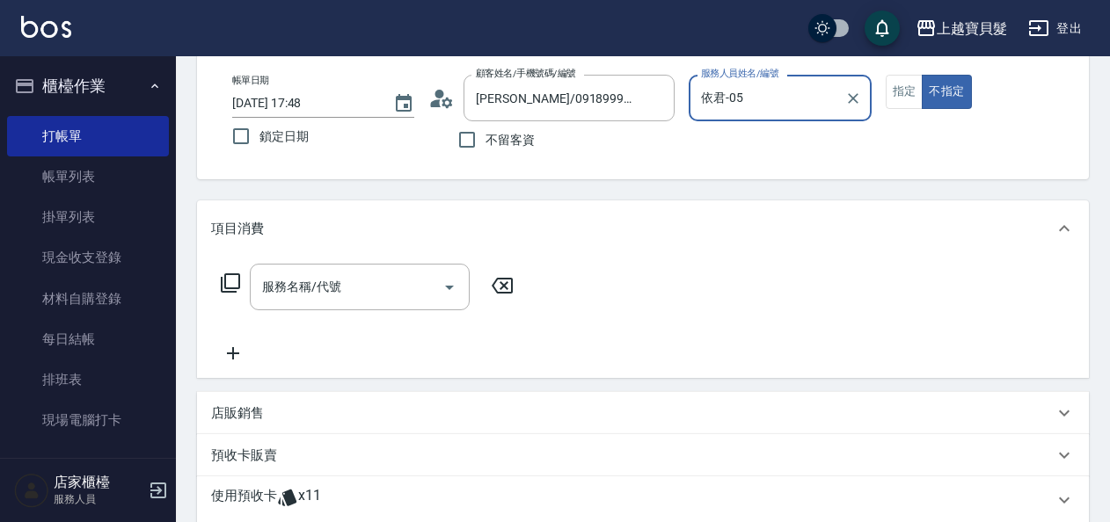
click at [267, 484] on div "使用預收卡 x11" at bounding box center [643, 500] width 892 height 47
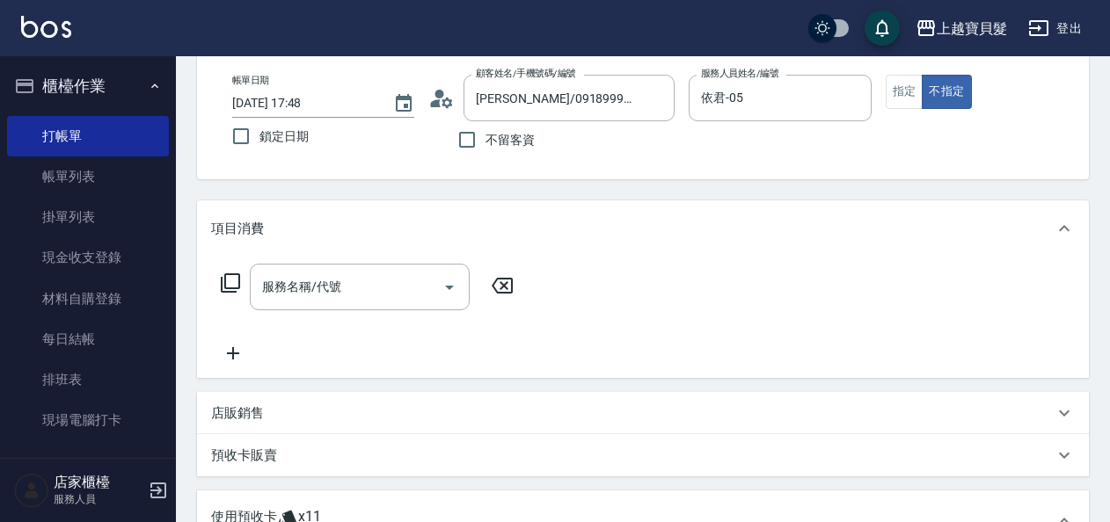
scroll to position [0, 0]
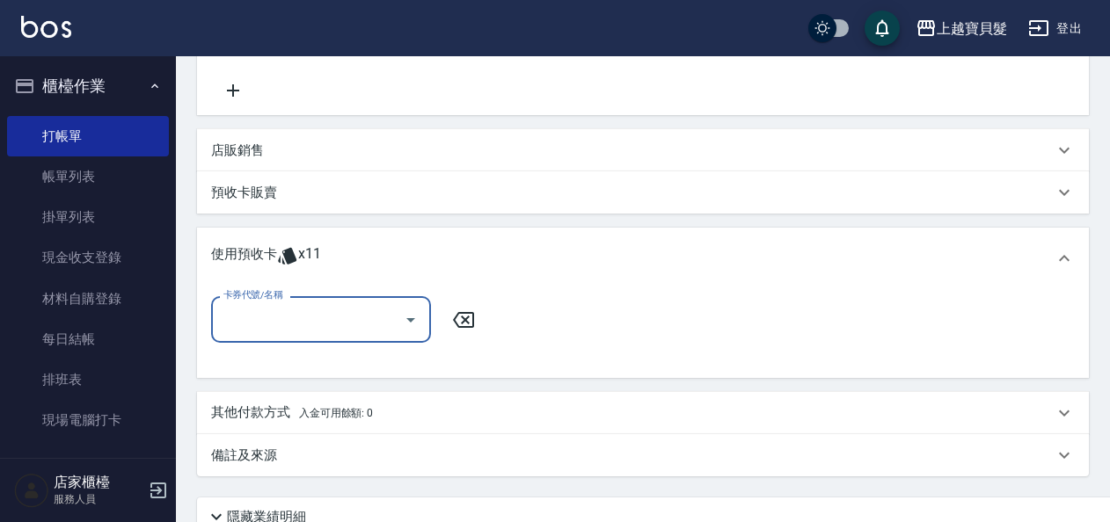
click at [269, 322] on input "卡券代號/名稱" at bounding box center [308, 319] width 178 height 31
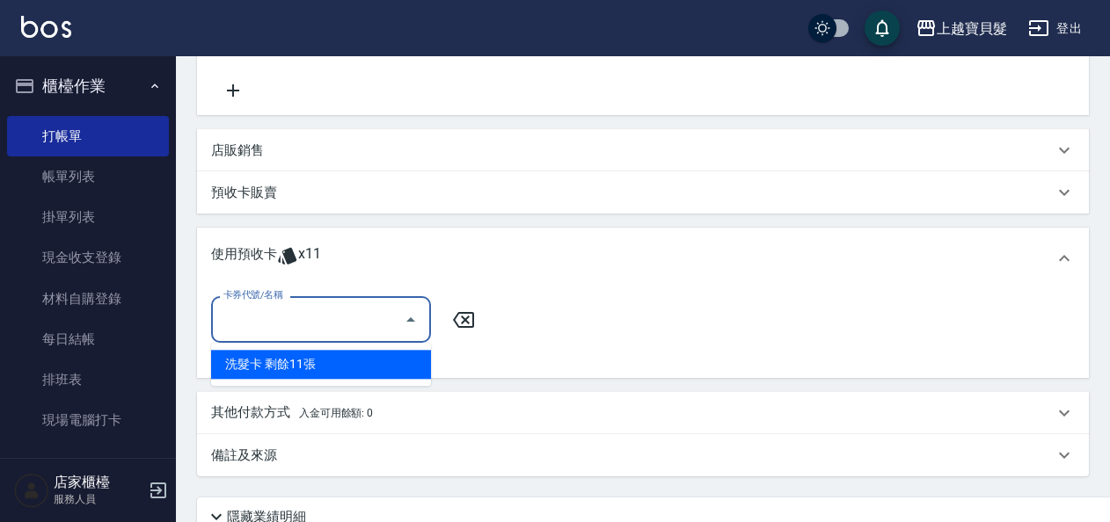
click at [283, 368] on div "洗髮卡 剩餘11張" at bounding box center [321, 364] width 220 height 29
type input "洗髮卡"
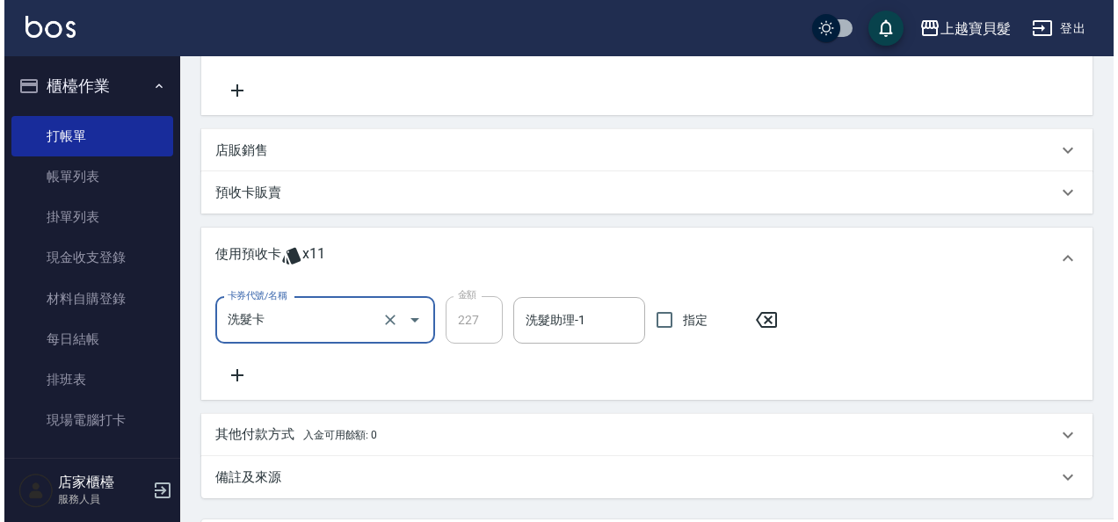
scroll to position [524, 0]
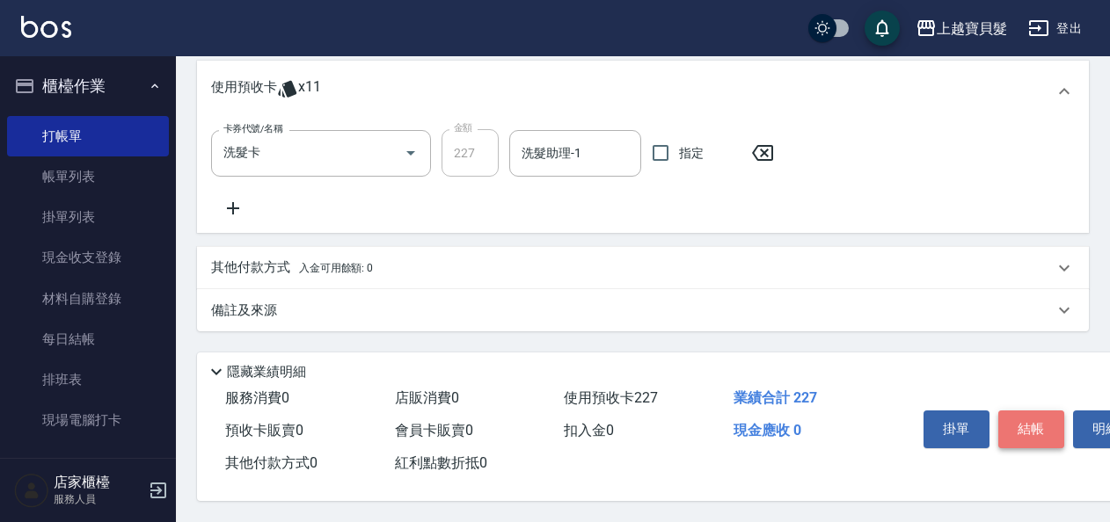
click at [1032, 426] on button "結帳" at bounding box center [1031, 429] width 66 height 37
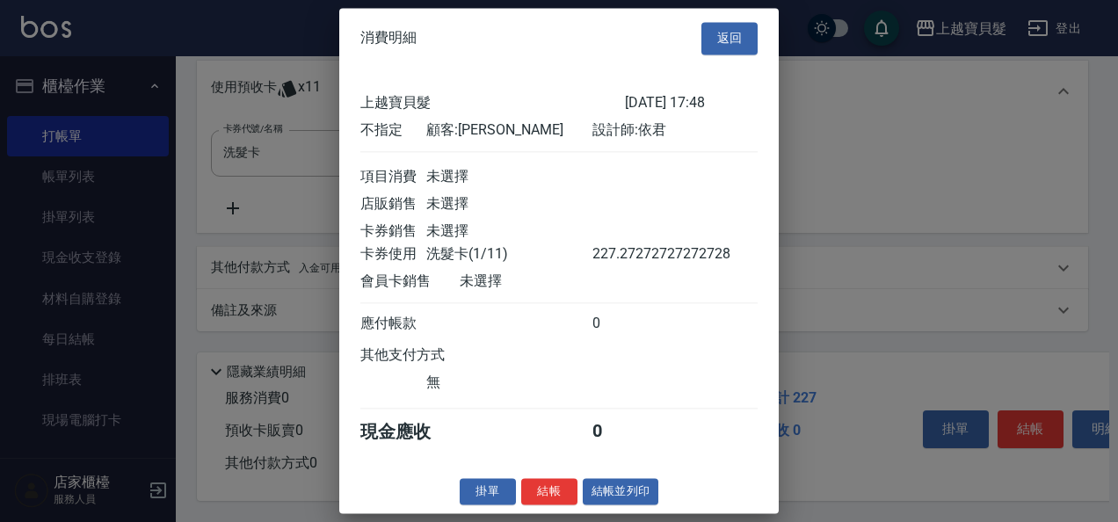
scroll to position [4, 0]
click at [628, 496] on button "結帳並列印" at bounding box center [621, 491] width 76 height 27
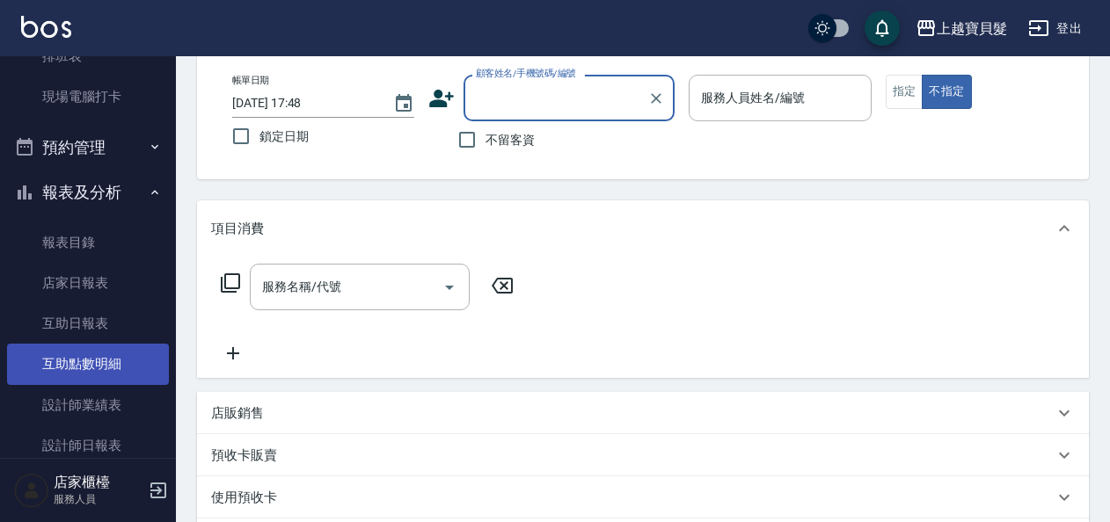
scroll to position [352, 0]
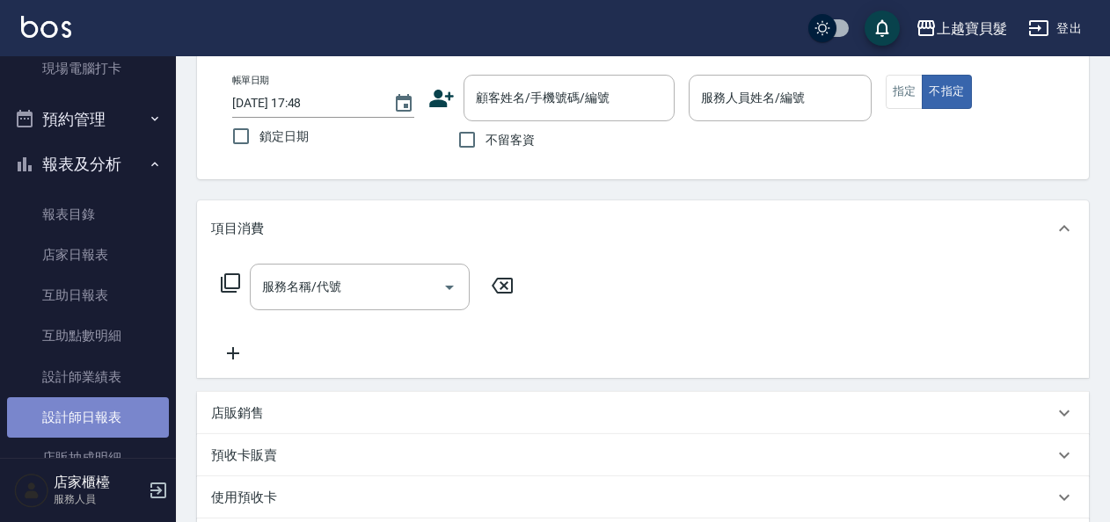
click at [118, 415] on link "設計師日報表" at bounding box center [88, 417] width 162 height 40
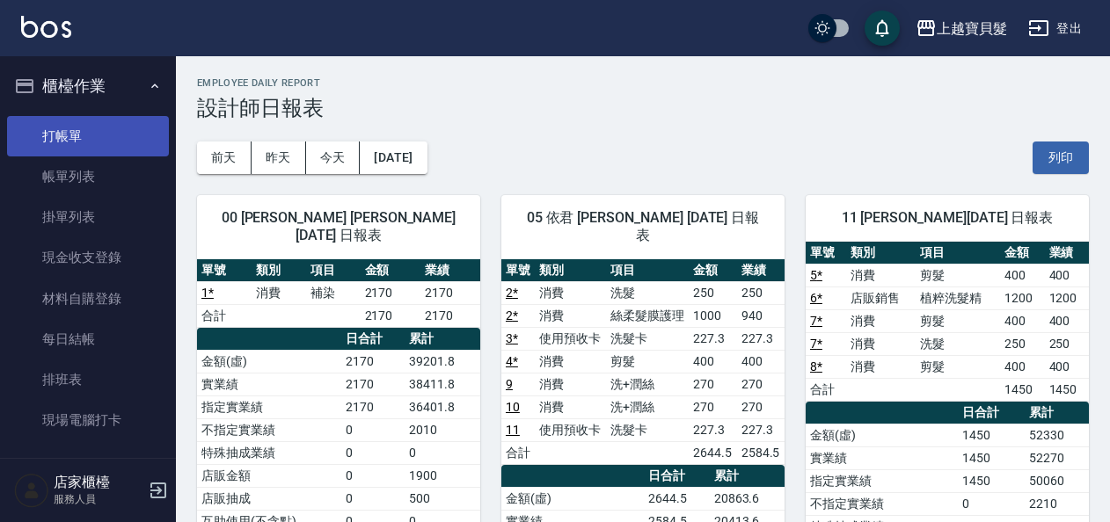
click at [82, 130] on link "打帳單" at bounding box center [88, 136] width 162 height 40
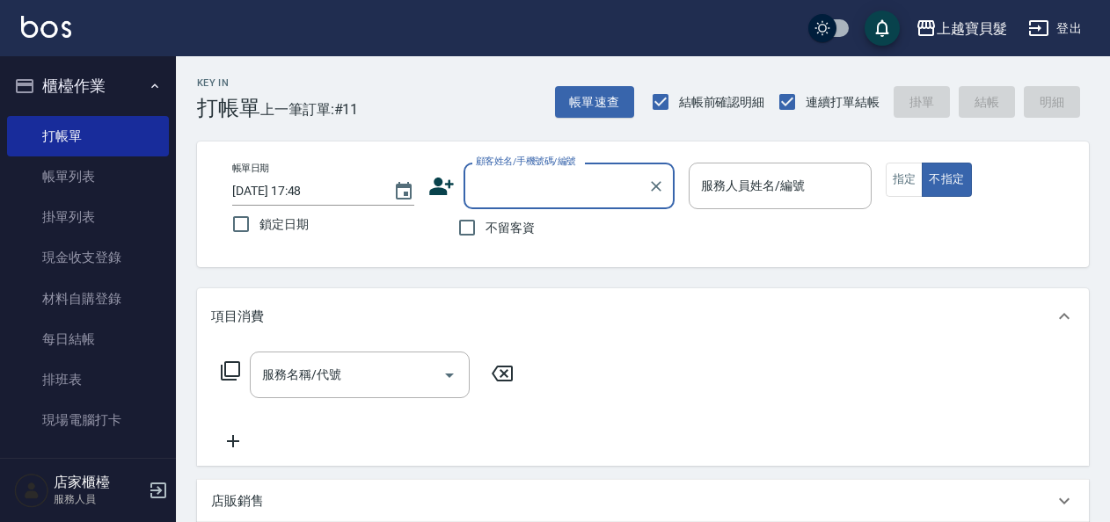
click at [489, 237] on label "不留客資" at bounding box center [491, 227] width 86 height 37
click at [485, 237] on input "不留客資" at bounding box center [466, 227] width 37 height 37
checkbox input "true"
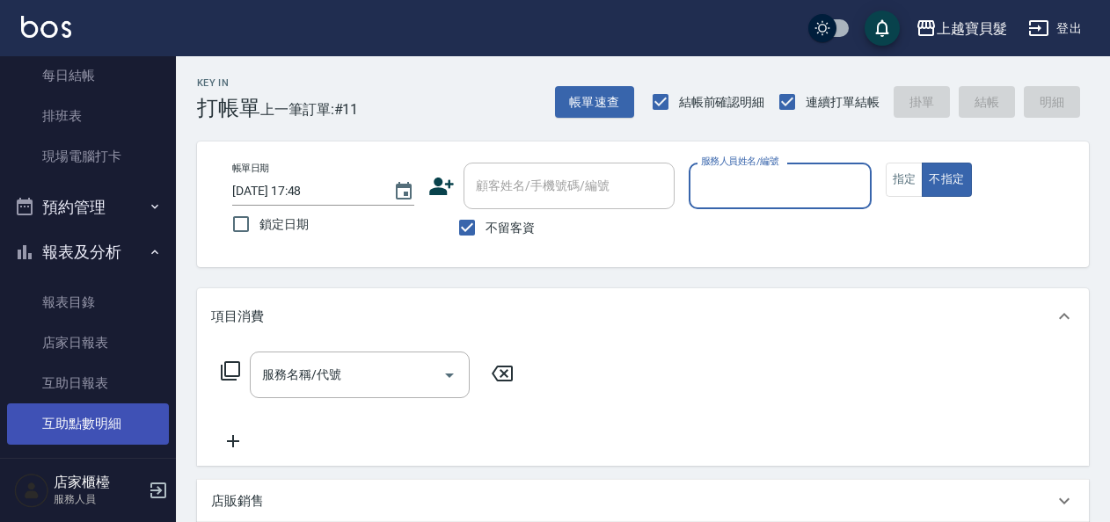
scroll to position [531, 0]
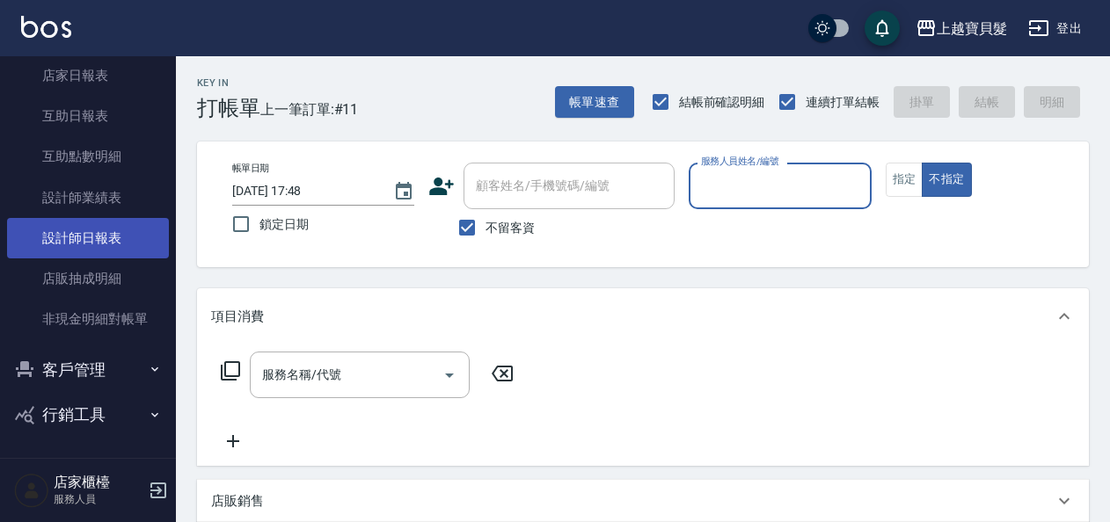
click at [122, 237] on link "設計師日報表" at bounding box center [88, 238] width 162 height 40
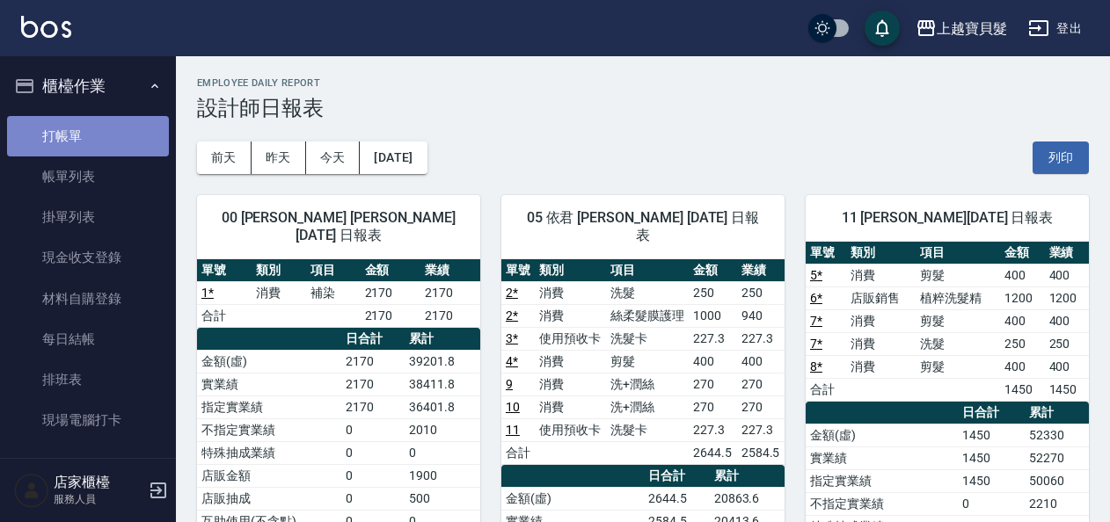
click at [104, 126] on link "打帳單" at bounding box center [88, 136] width 162 height 40
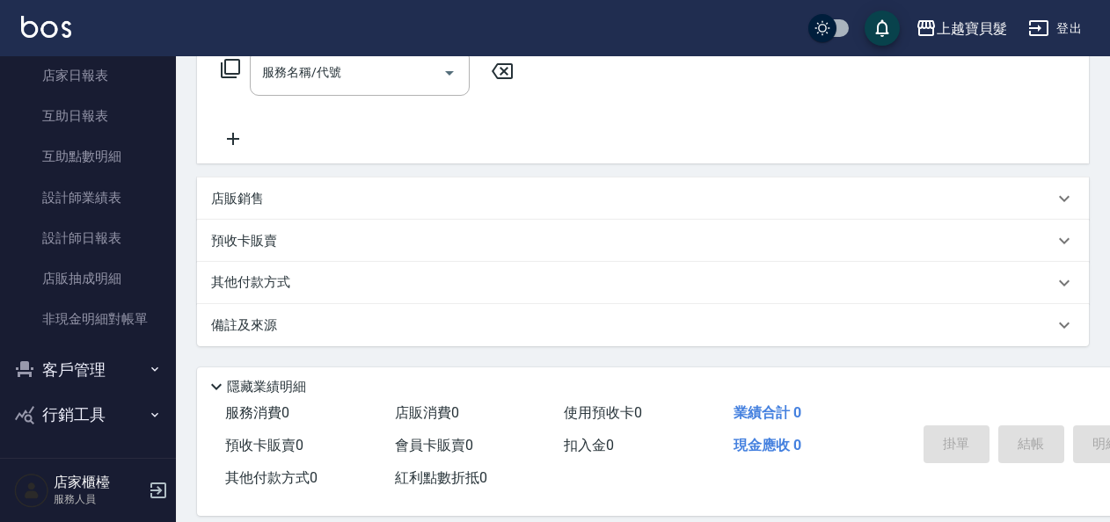
scroll to position [324, 0]
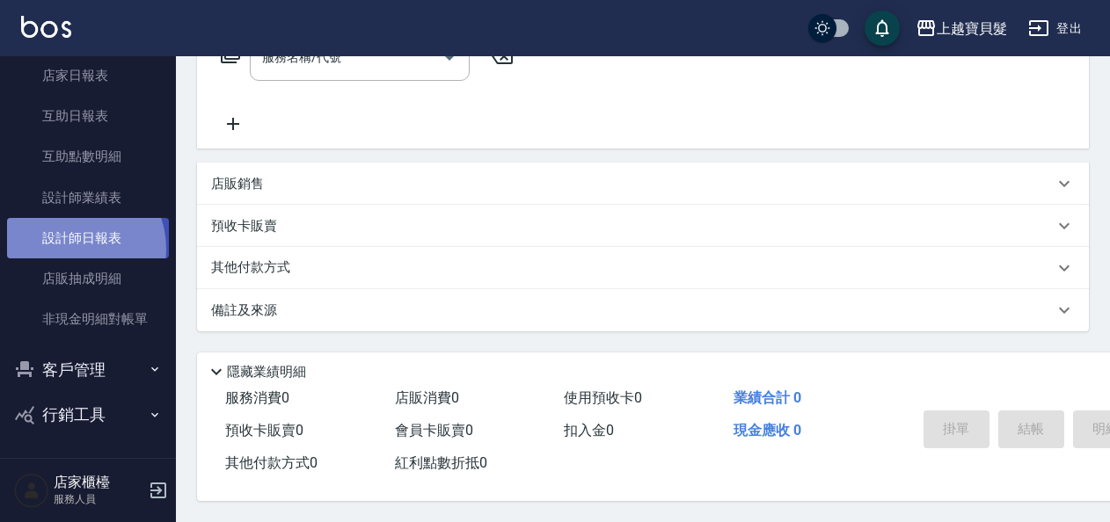
click at [71, 249] on link "設計師日報表" at bounding box center [88, 238] width 162 height 40
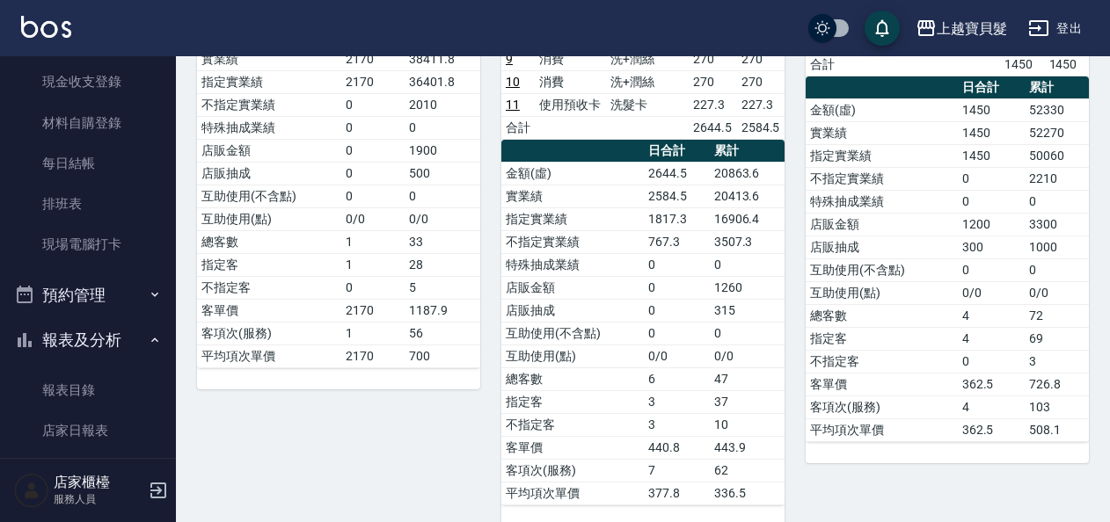
scroll to position [264, 0]
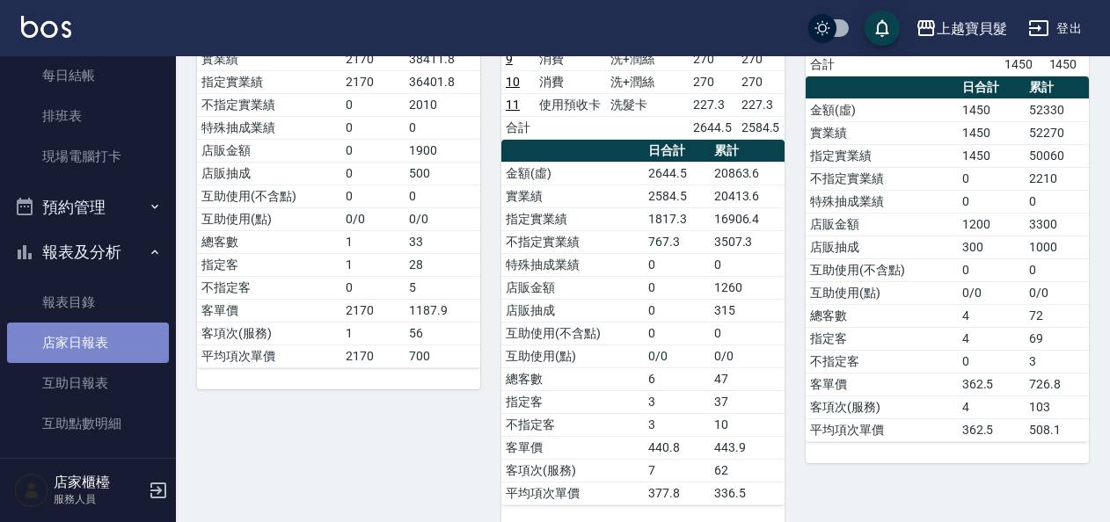
click at [112, 327] on link "店家日報表" at bounding box center [88, 343] width 162 height 40
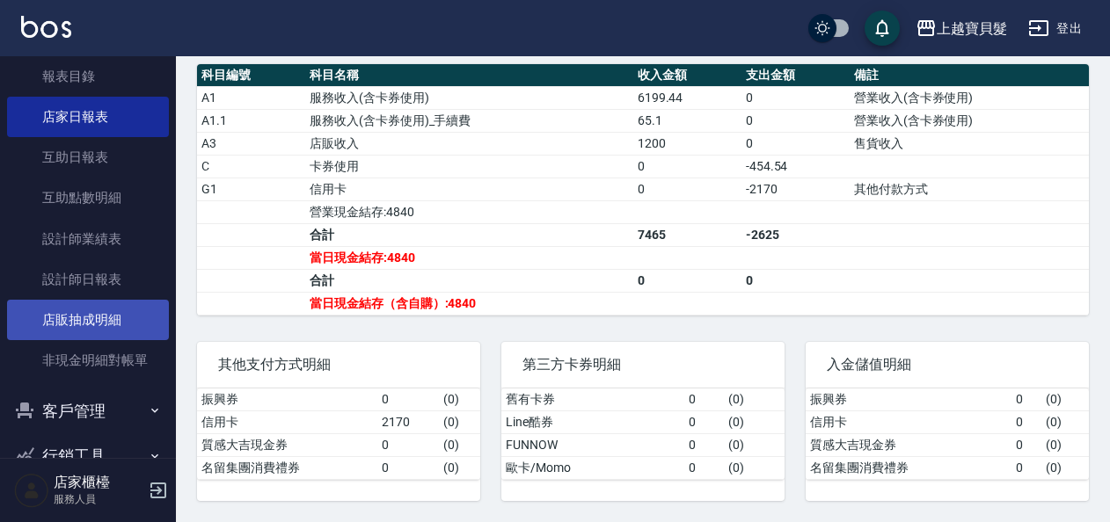
scroll to position [531, 0]
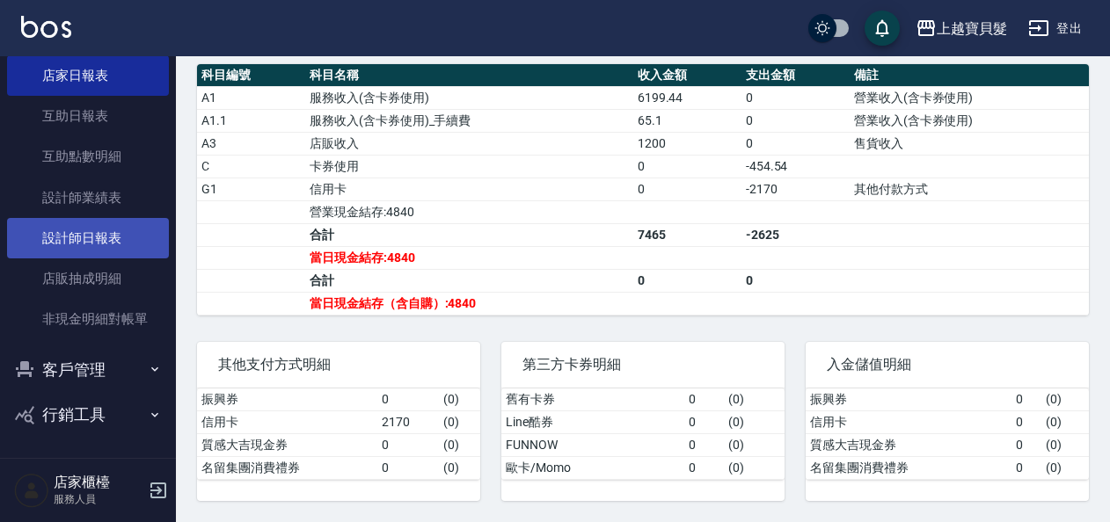
click at [116, 226] on link "設計師日報表" at bounding box center [88, 238] width 162 height 40
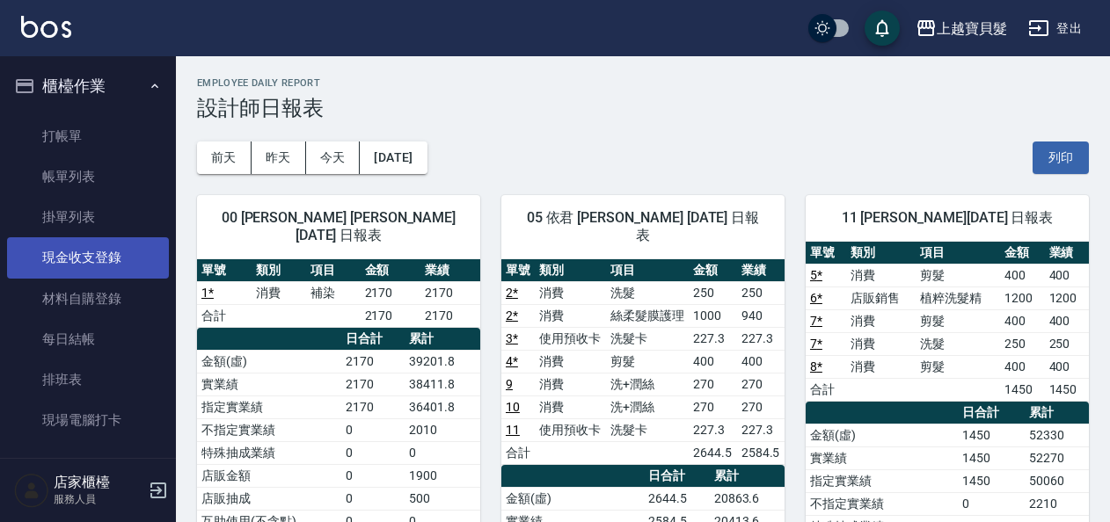
click at [41, 130] on link "打帳單" at bounding box center [88, 136] width 162 height 40
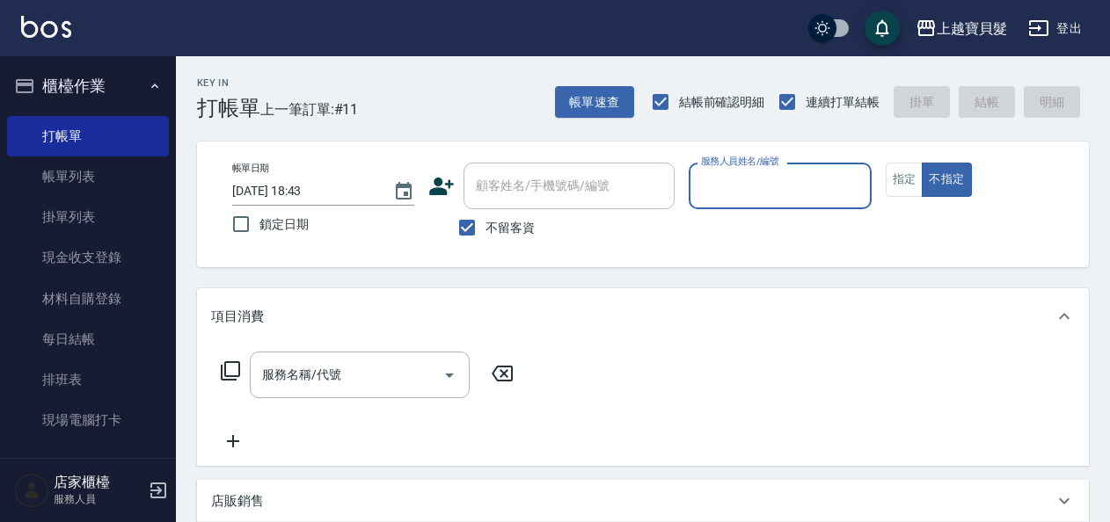
click at [775, 186] on input "服務人員姓名/編號" at bounding box center [779, 186] width 166 height 31
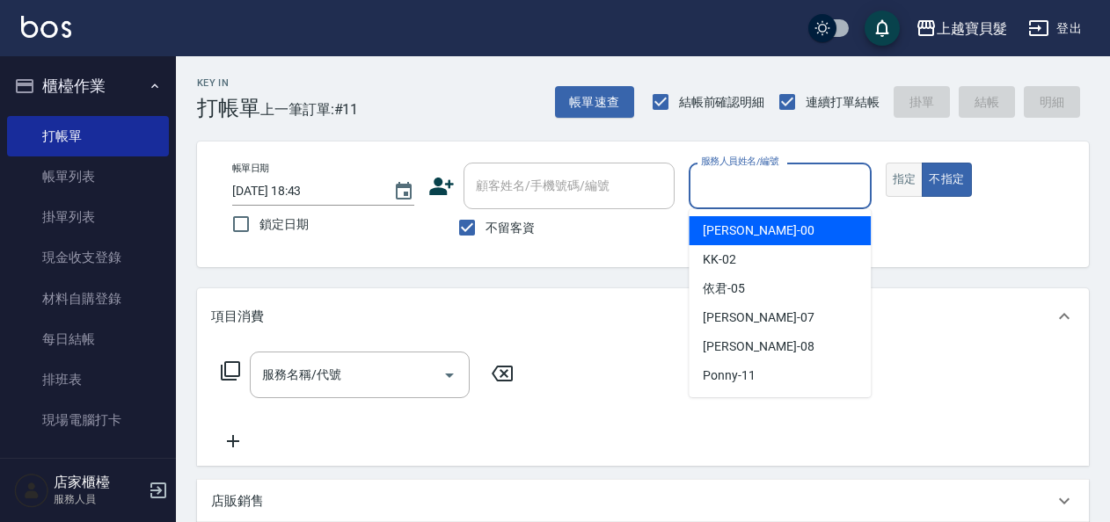
click at [894, 176] on div "帳單日期 [DATE] 18:43 鎖定日期 顧客姓名/手機號碼/編號 顧客姓名/手機號碼/編號 不留客資 服務人員姓名/編號 服務人員姓名/編號 指定 不指定" at bounding box center [642, 205] width 849 height 84
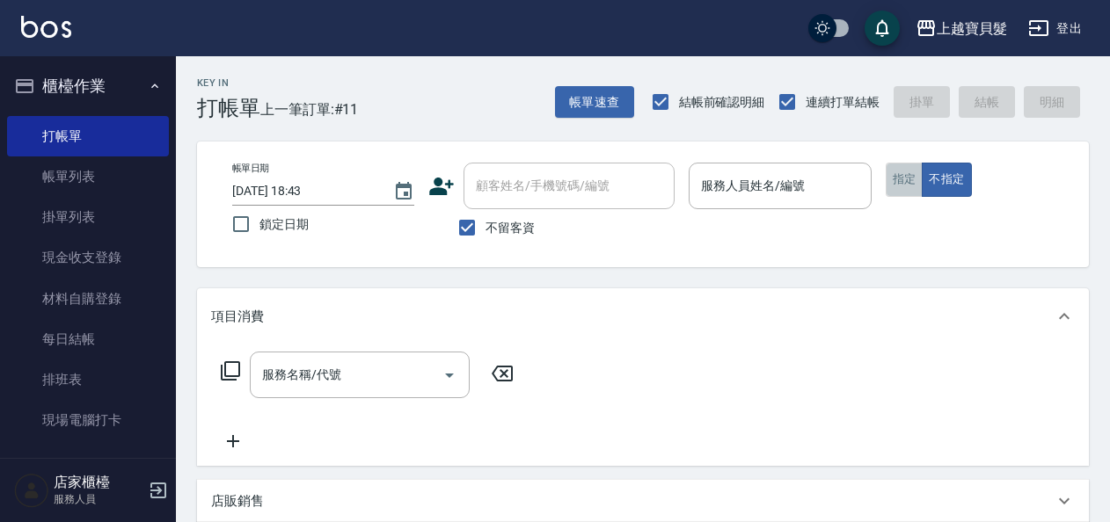
click at [899, 178] on button "指定" at bounding box center [904, 180] width 38 height 34
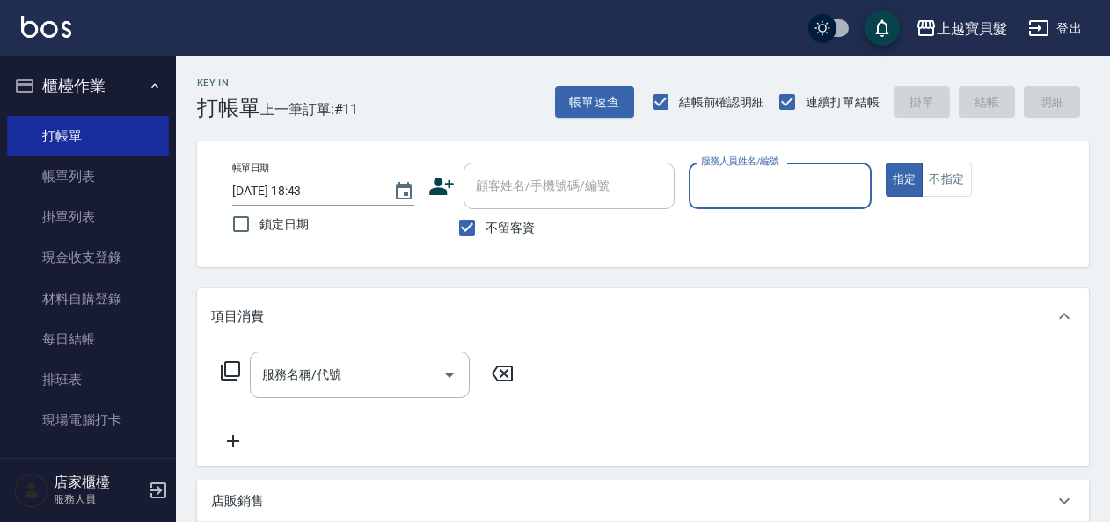
click at [801, 195] on input "服務人員姓名/編號" at bounding box center [779, 186] width 166 height 31
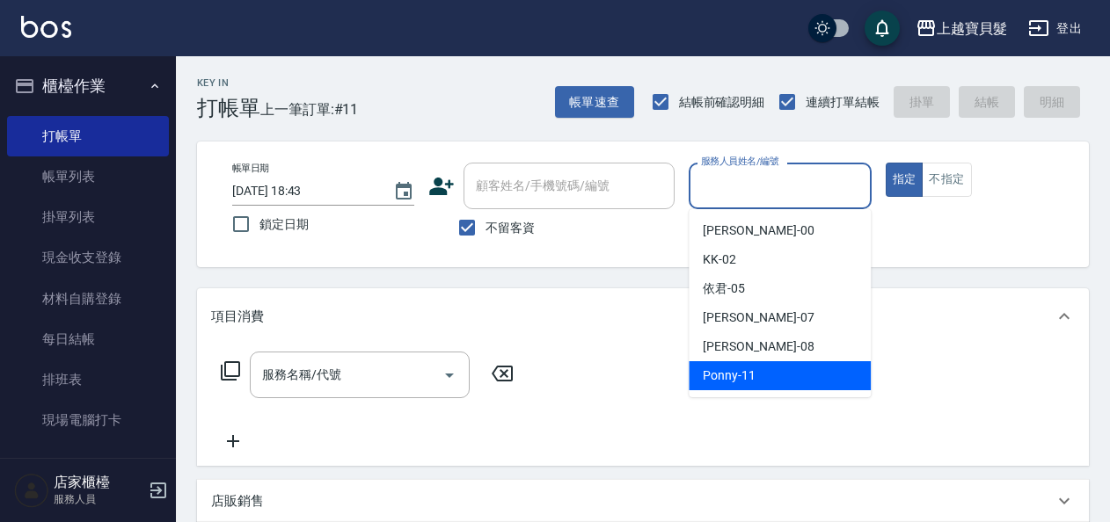
click at [780, 369] on div "Ponny -11" at bounding box center [779, 375] width 182 height 29
type input "Ponny-11"
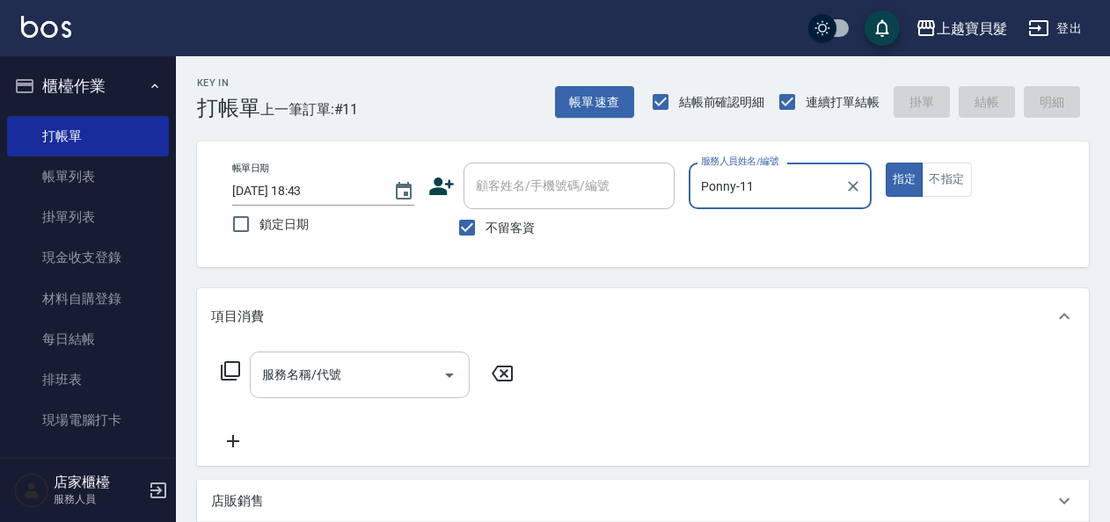
click at [287, 369] on input "服務名稱/代號" at bounding box center [347, 375] width 178 height 31
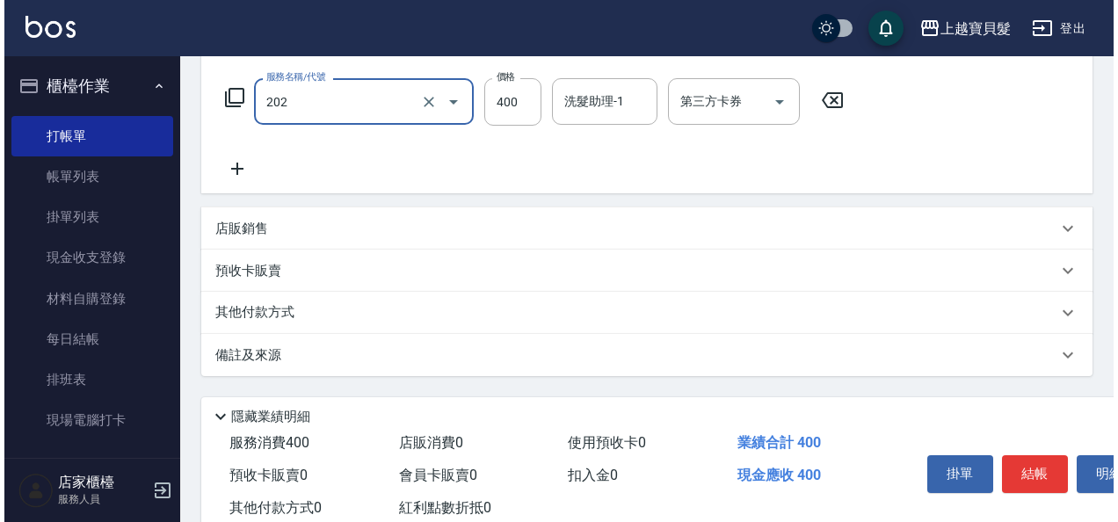
scroll to position [324, 0]
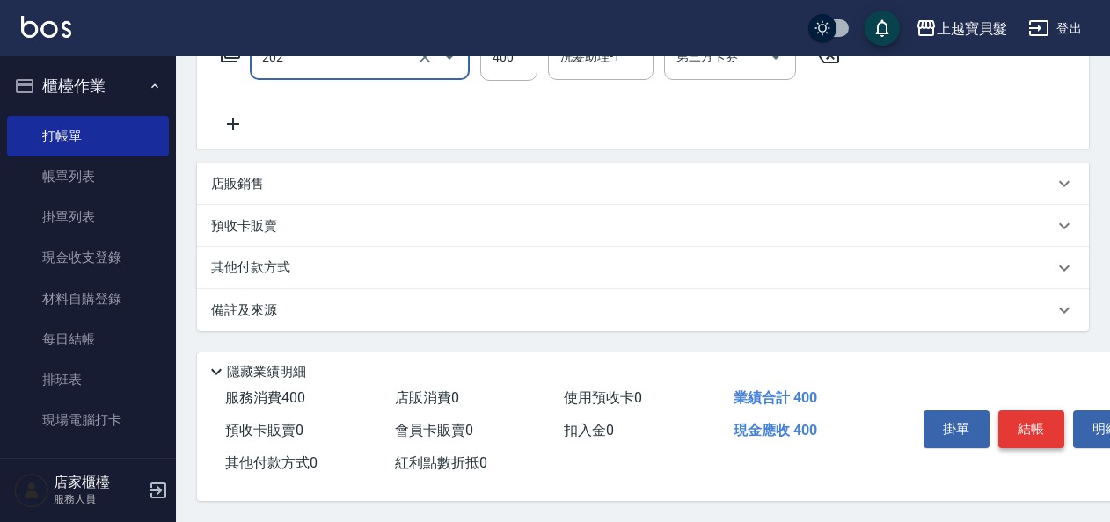
type input "剪髮(202)"
click at [1043, 425] on button "結帳" at bounding box center [1031, 429] width 66 height 37
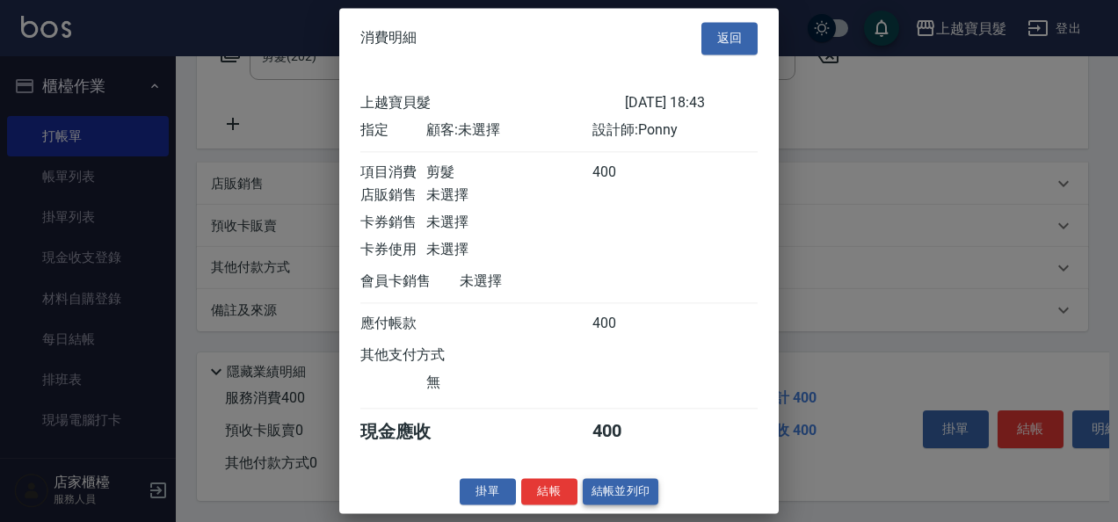
scroll to position [4, 0]
click at [587, 495] on button "結帳並列印" at bounding box center [621, 491] width 76 height 27
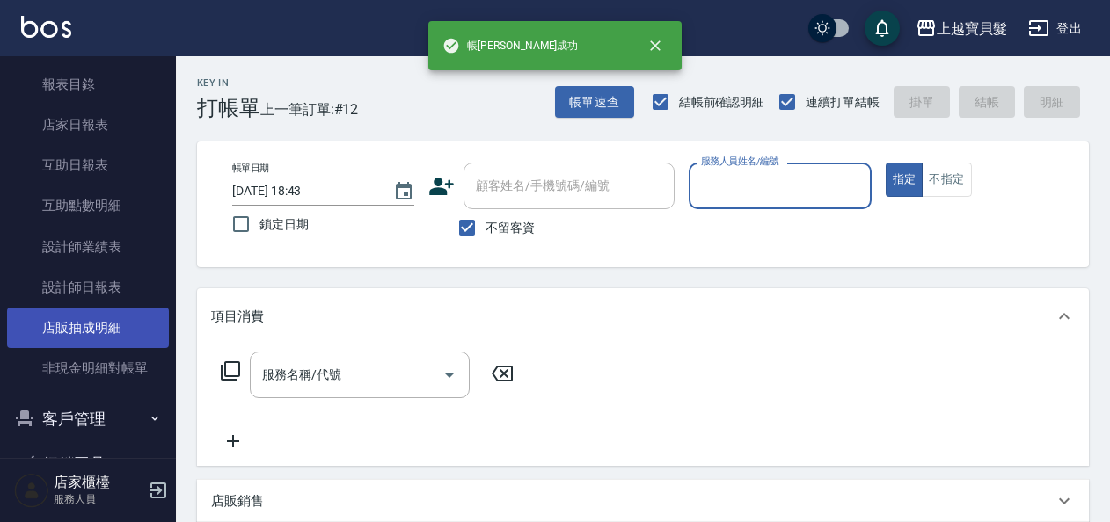
scroll to position [528, 0]
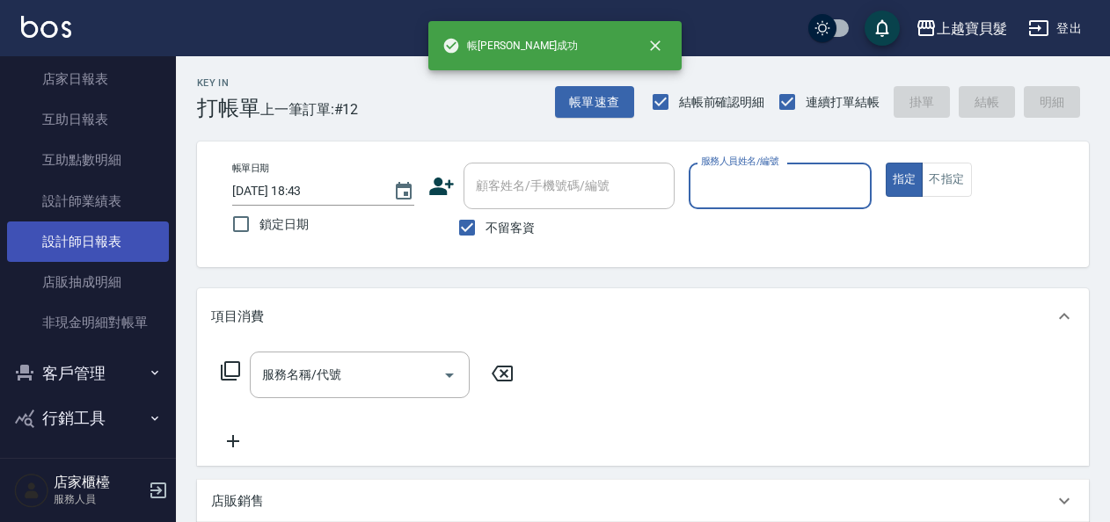
click at [88, 250] on link "設計師日報表" at bounding box center [88, 242] width 162 height 40
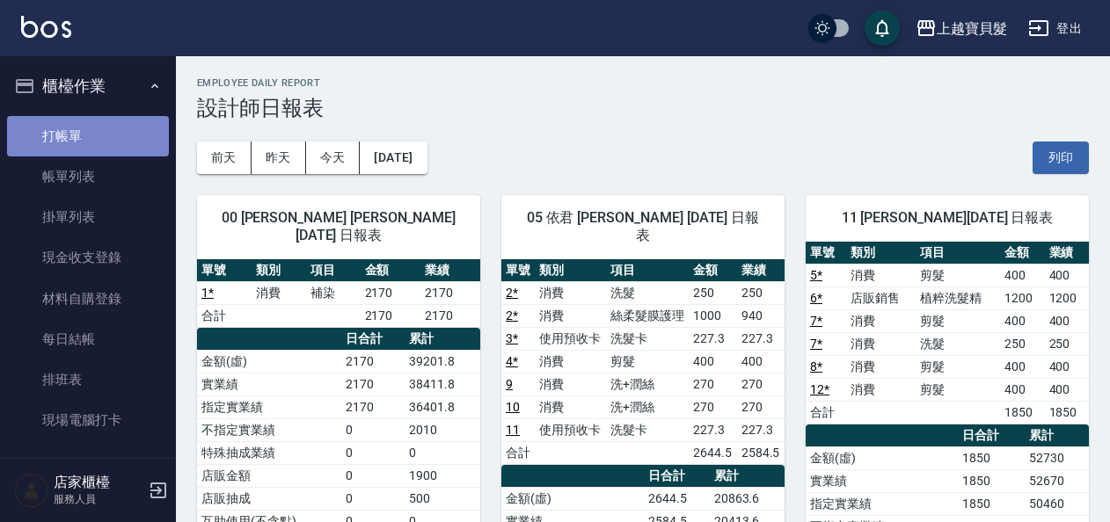
click at [102, 120] on link "打帳單" at bounding box center [88, 136] width 162 height 40
